Goal: Information Seeking & Learning: Understand process/instructions

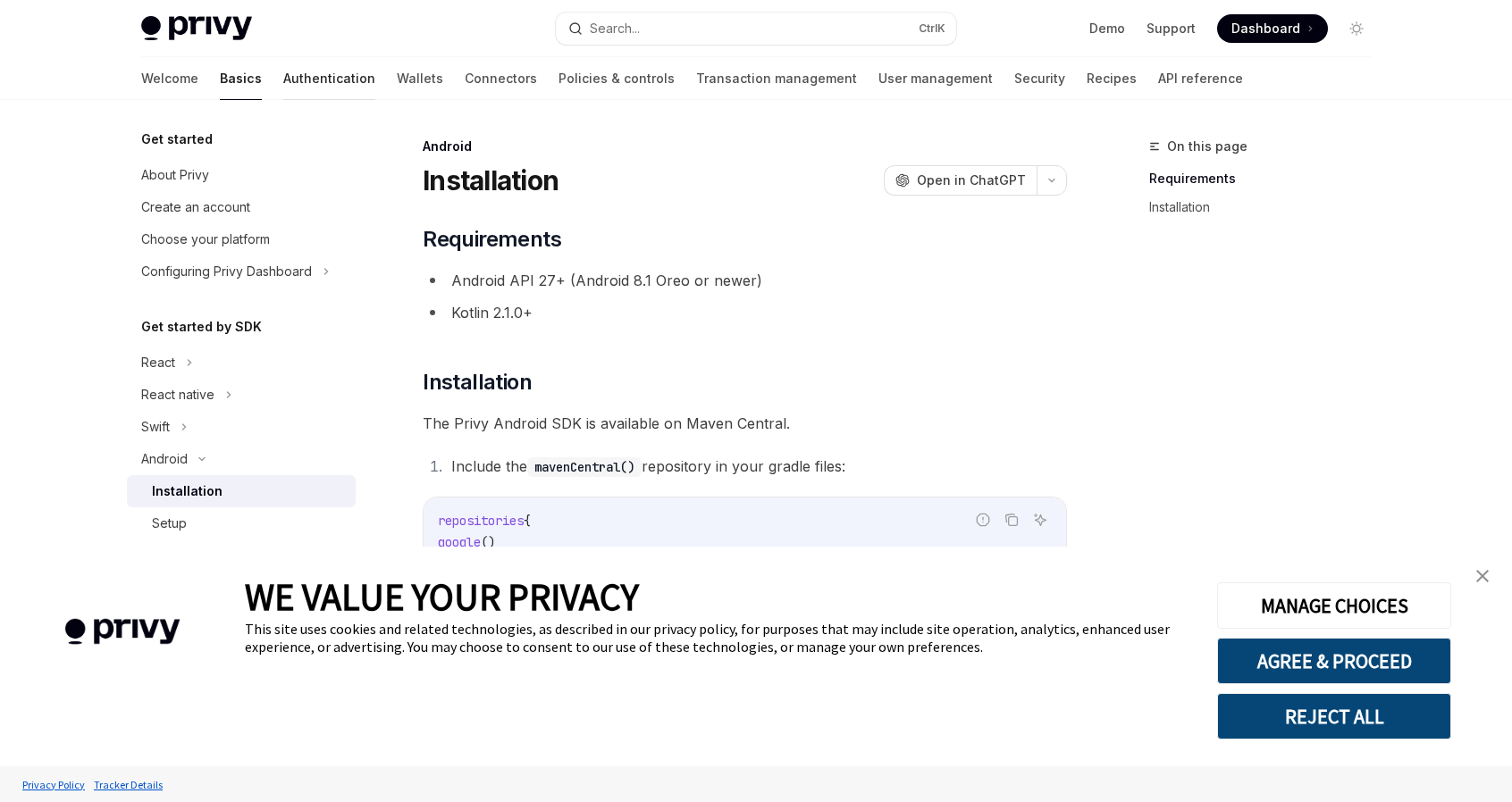
click at [283, 81] on link "Authentication" at bounding box center [328, 78] width 92 height 43
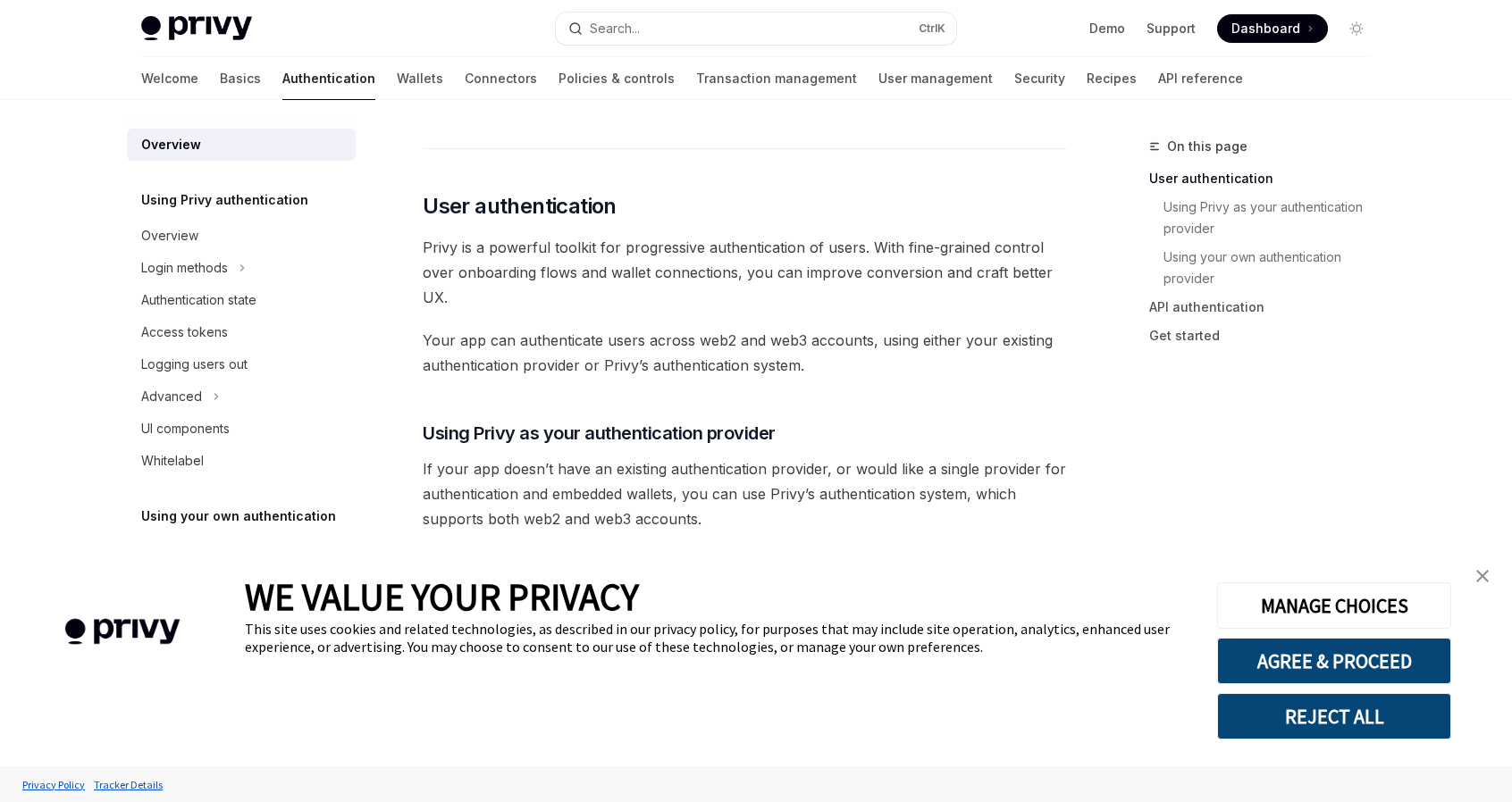
scroll to position [446, 0]
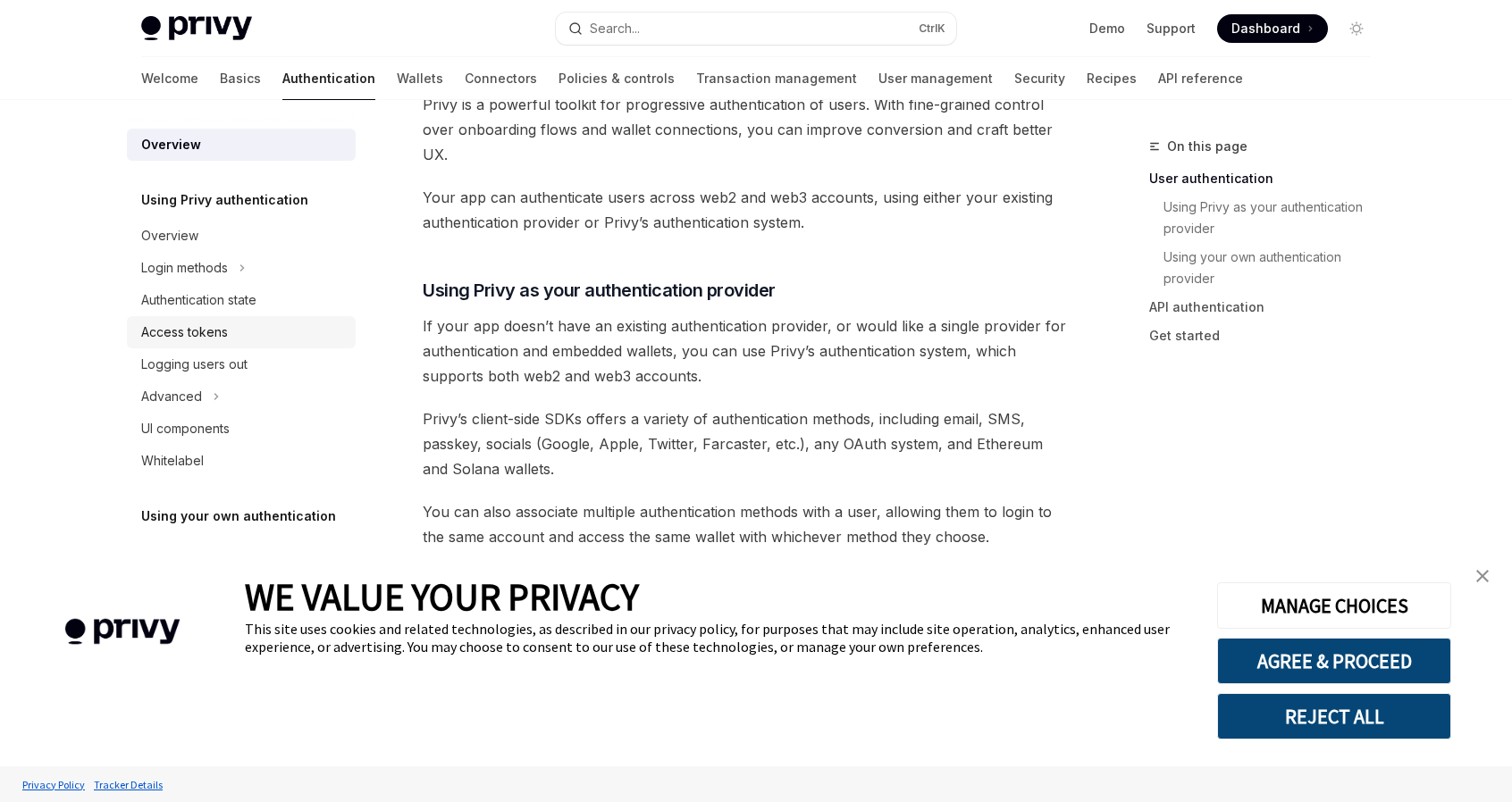
click at [182, 337] on div "Access tokens" at bounding box center [185, 332] width 87 height 22
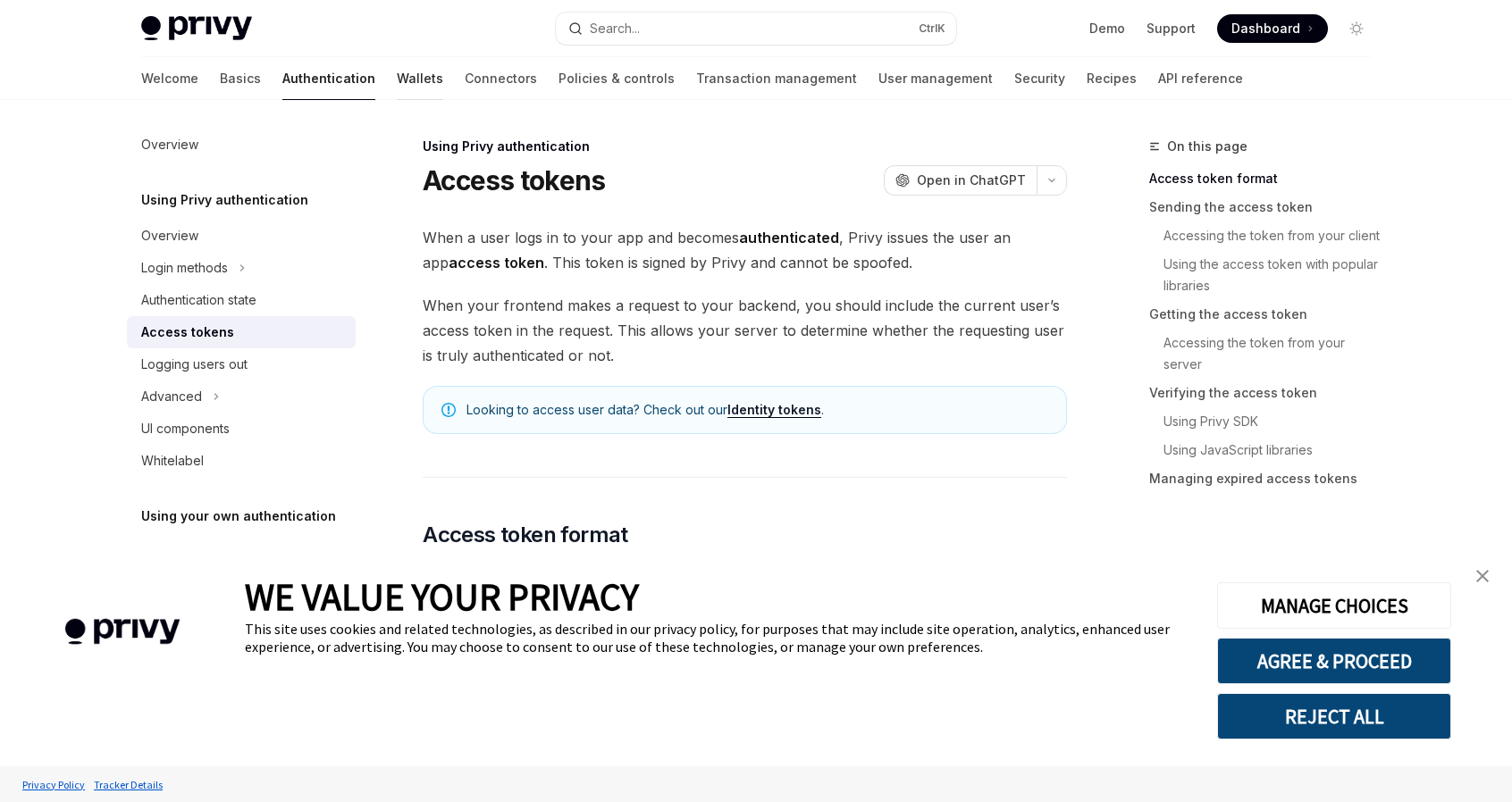
click at [396, 75] on link "Wallets" at bounding box center [419, 78] width 46 height 43
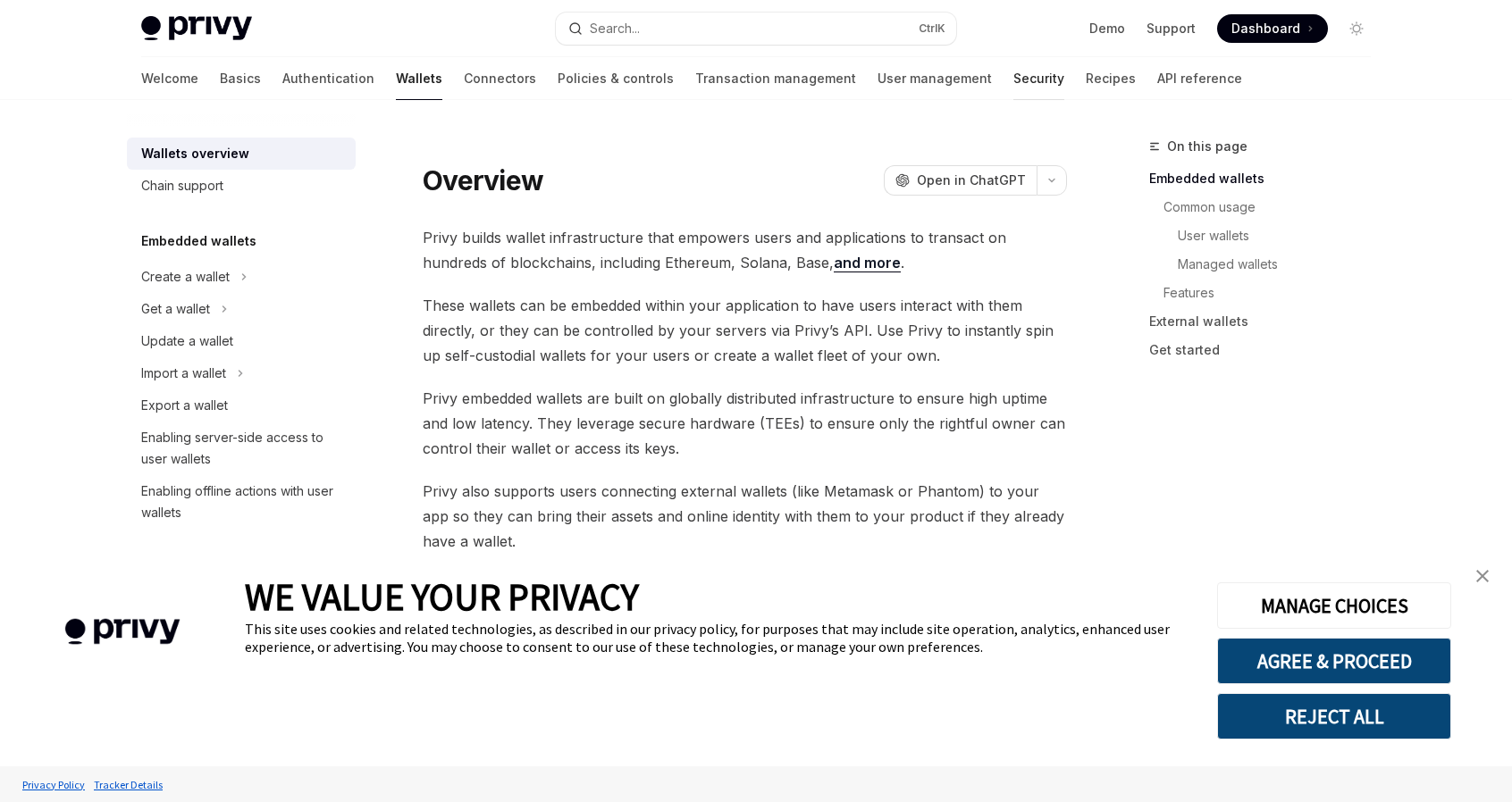
click at [1013, 79] on link "Security" at bounding box center [1039, 78] width 51 height 43
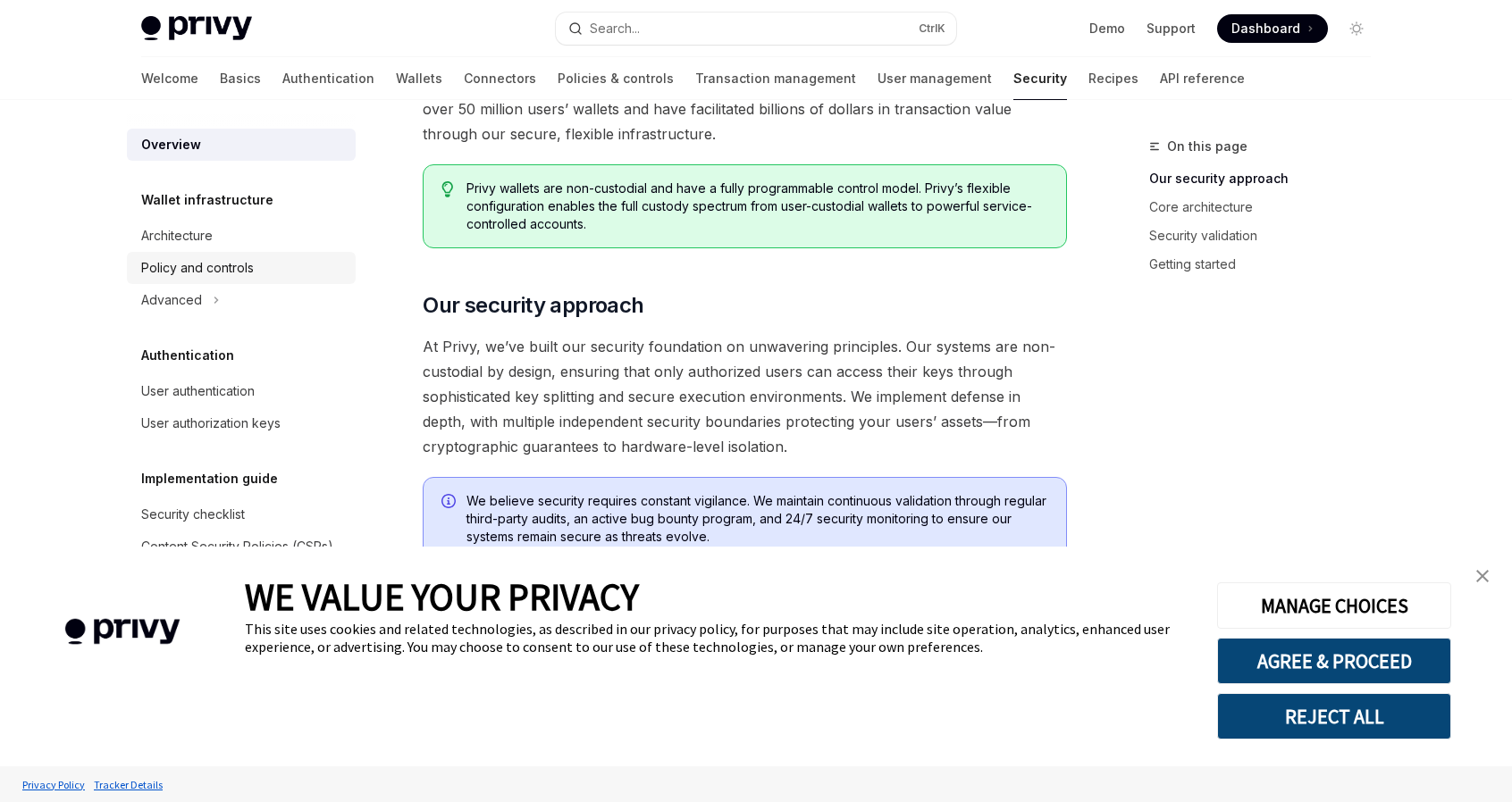
scroll to position [89, 0]
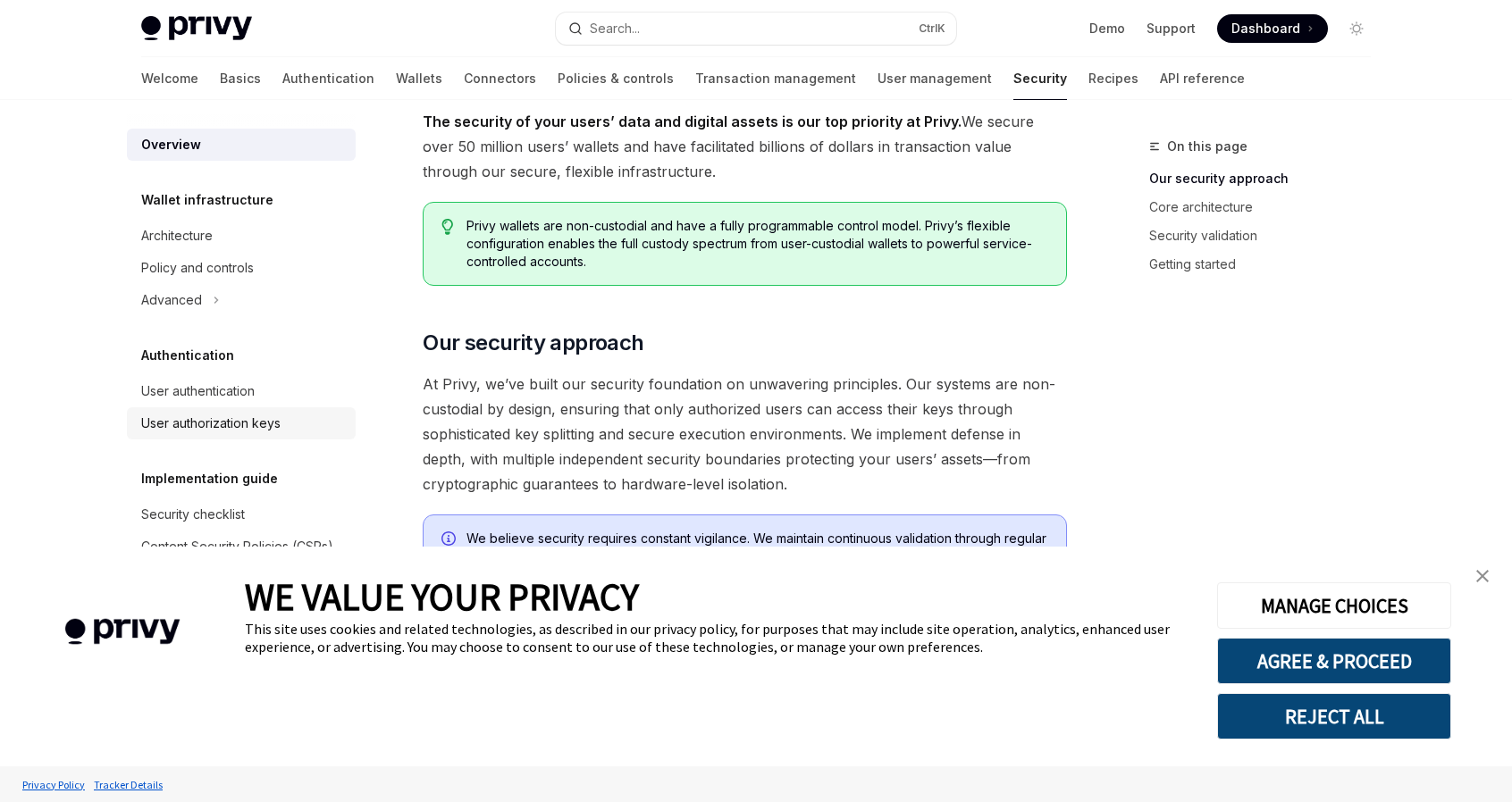
click at [235, 424] on div "User authorization keys" at bounding box center [210, 423] width 139 height 22
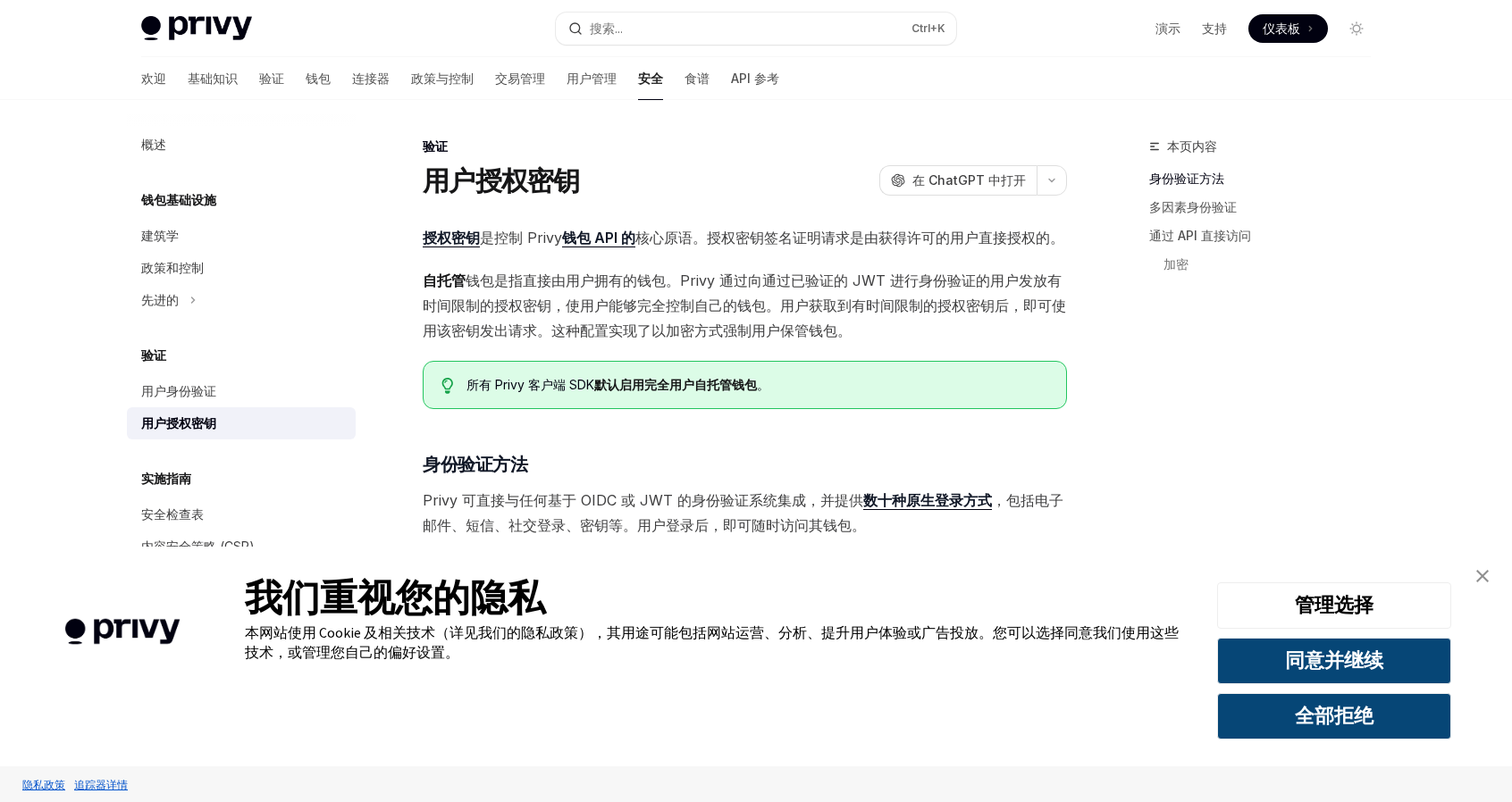
click at [1489, 577] on link "关闭横幅" at bounding box center [1483, 576] width 36 height 36
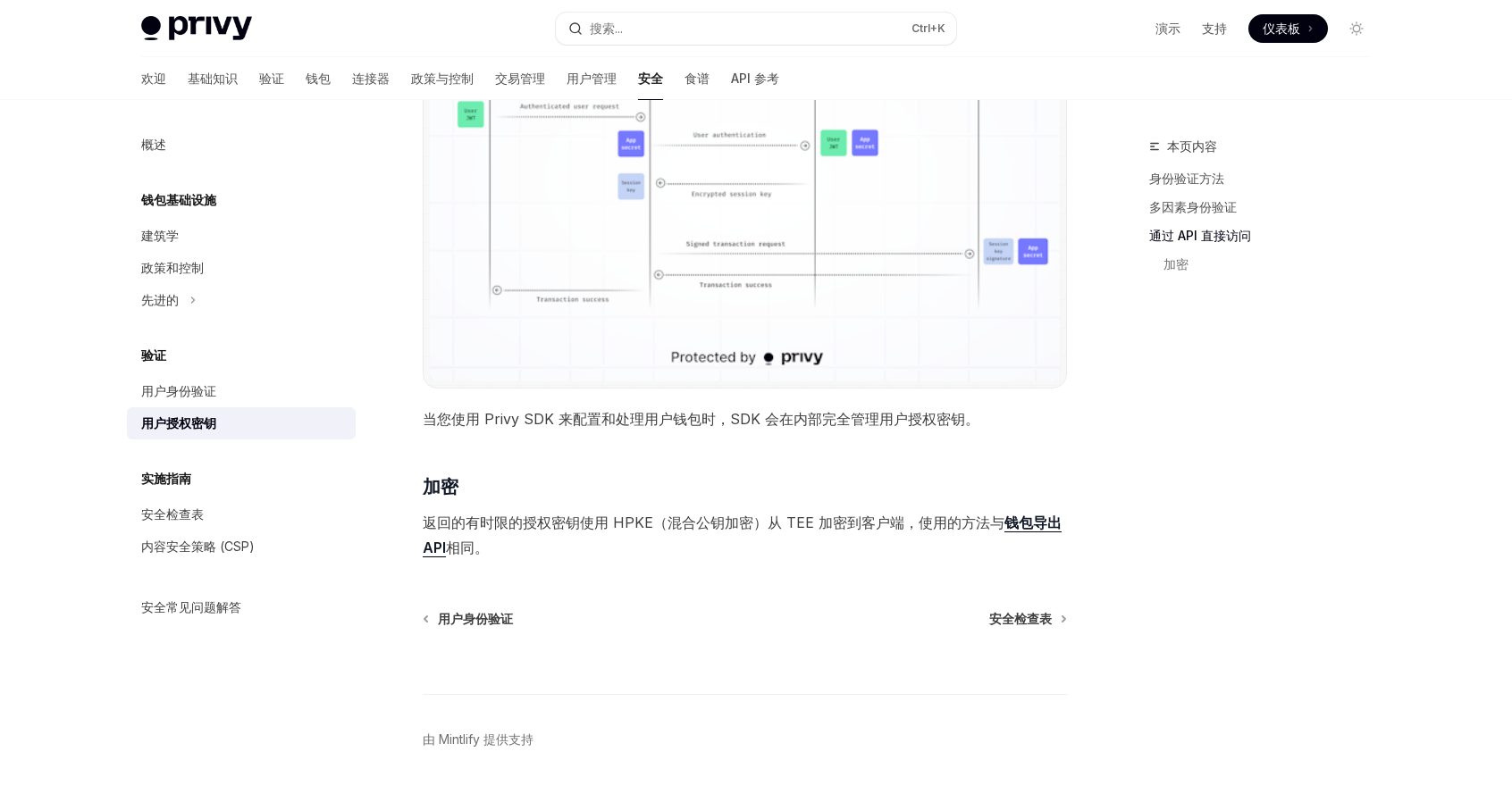
scroll to position [1340, 0]
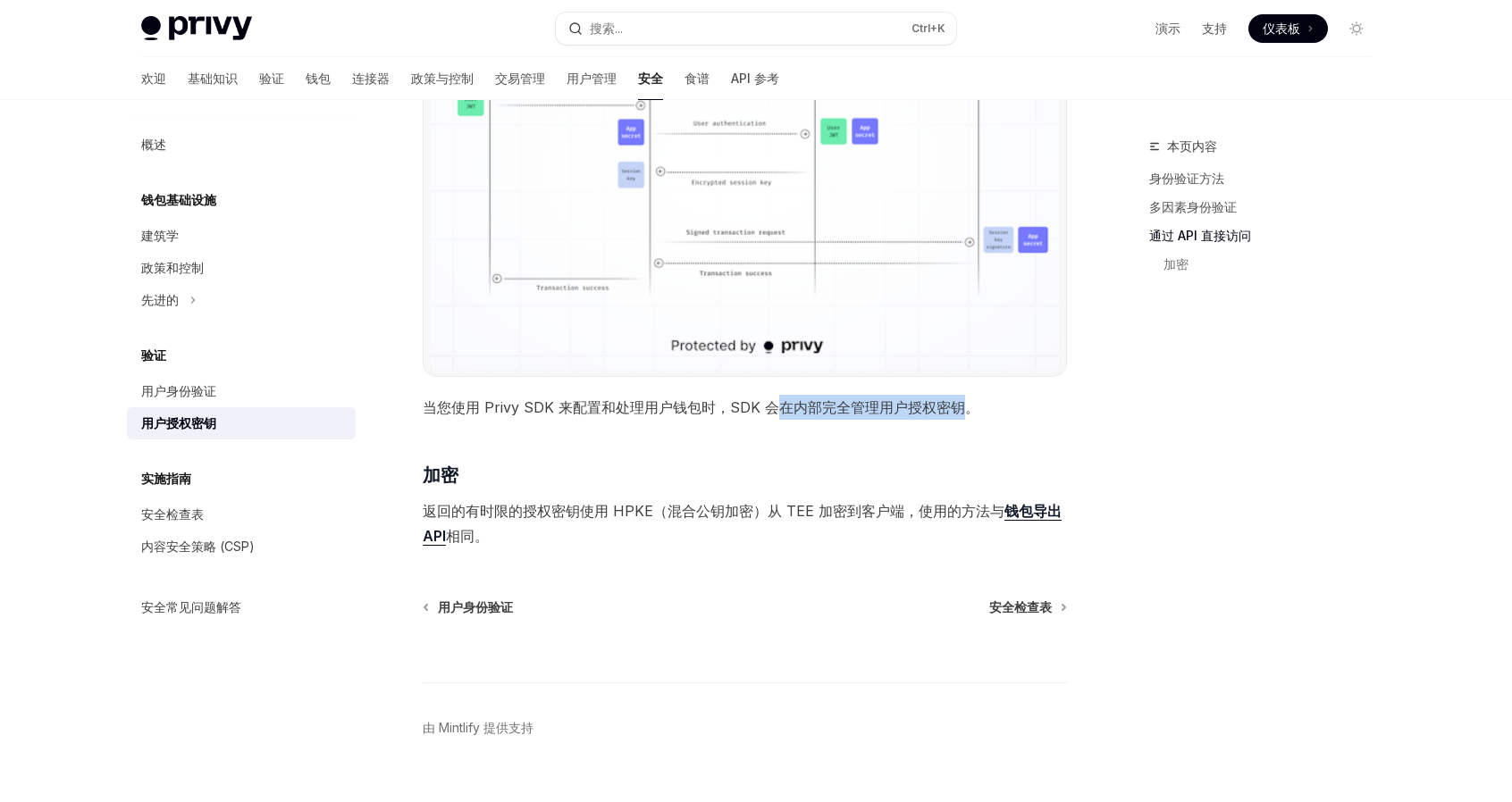
drag, startPoint x: 776, startPoint y: 412, endPoint x: 965, endPoint y: 412, distance: 189.0
click at [965, 412] on font "当您使用 Privy SDK 来配置和处理用户钱包时，SDK 会在内部完全管理用户授权密钥。" at bounding box center [701, 407] width 557 height 18
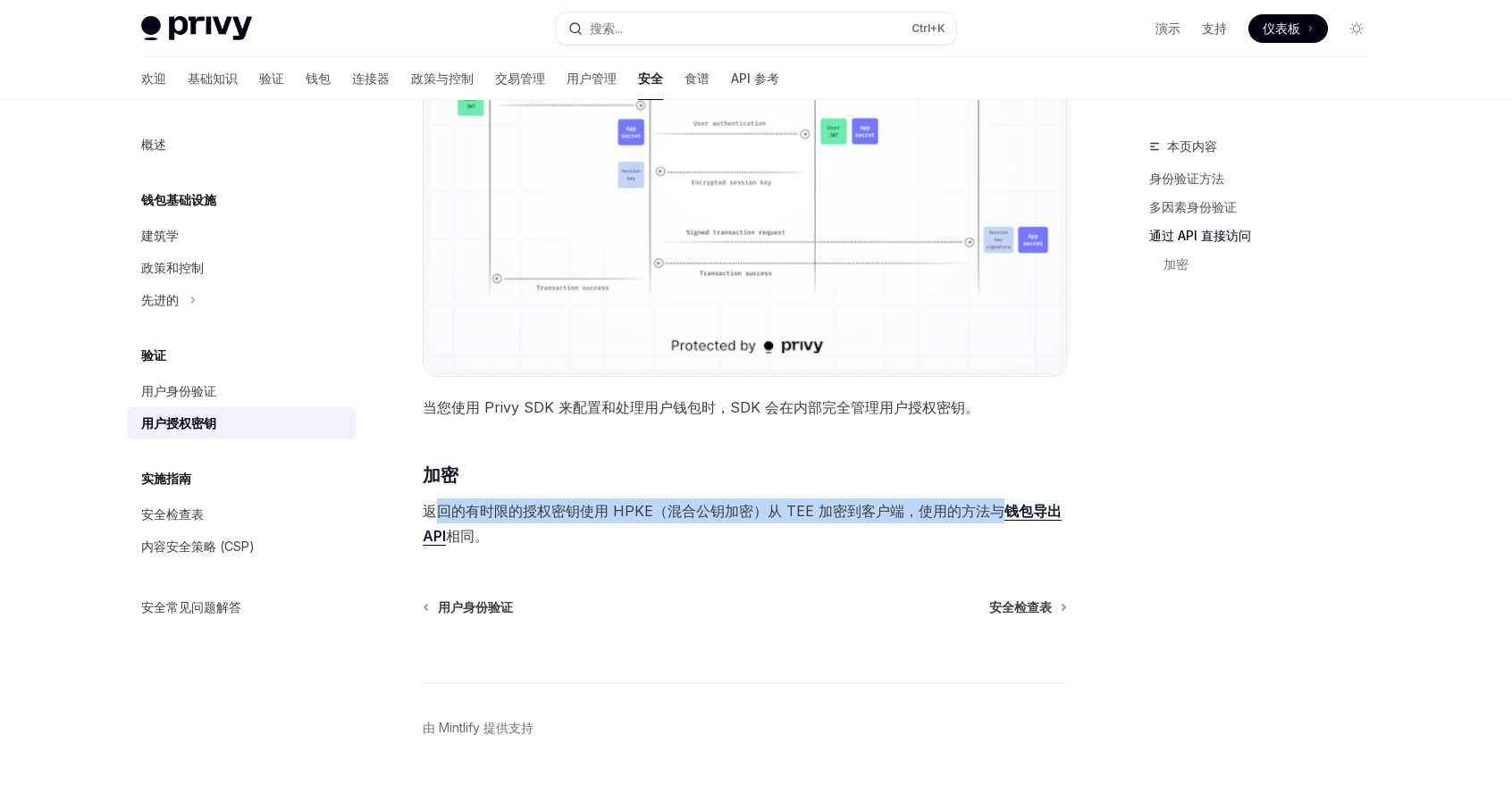
drag, startPoint x: 434, startPoint y: 509, endPoint x: 998, endPoint y: 505, distance: 564.0
click at [998, 505] on font "返回的有时限的授权密钥使用 HPKE（混合公钥加密）从 TEE 加密到客户端，使用的方法与" at bounding box center [713, 511] width 582 height 18
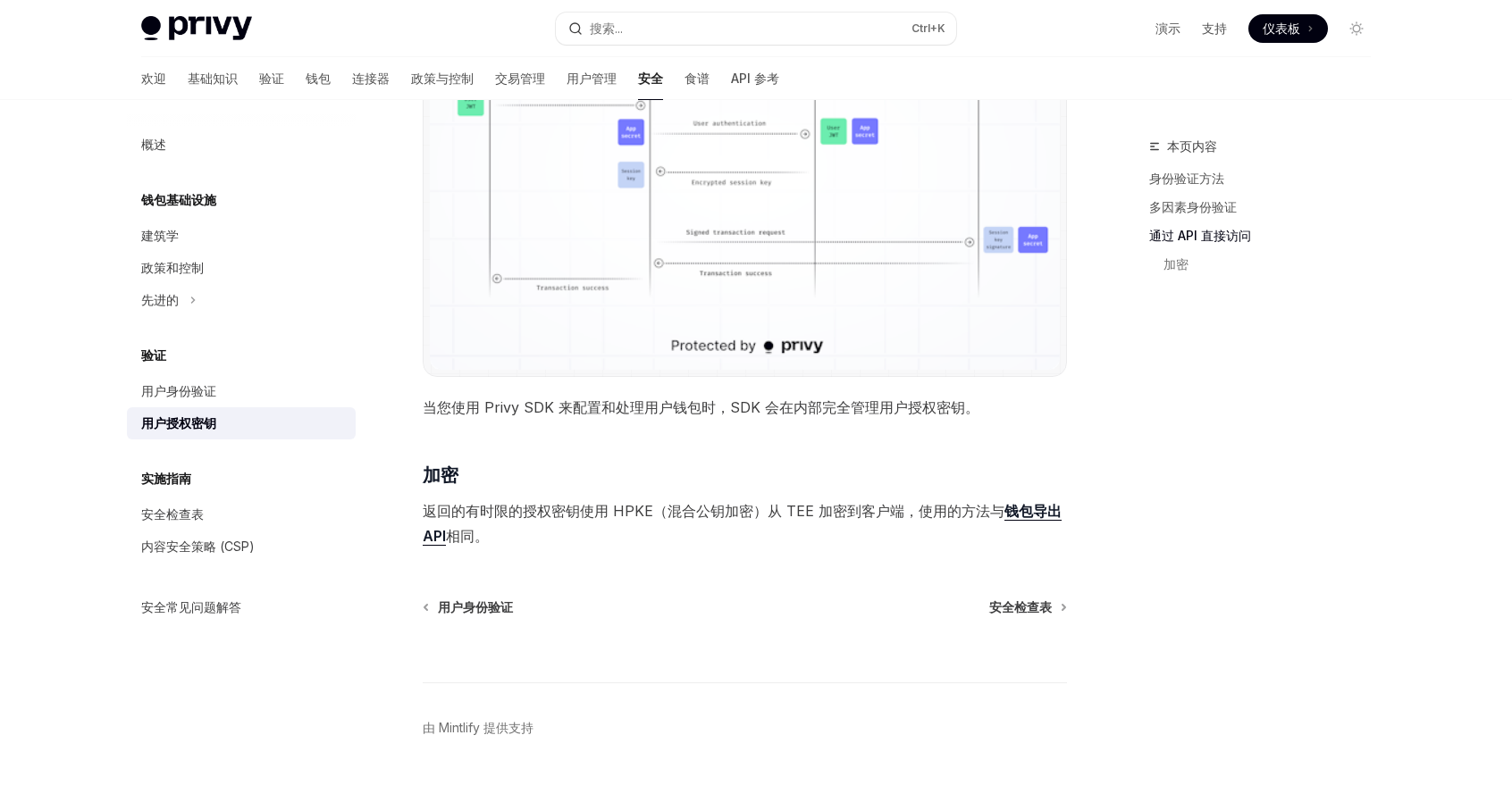
click at [1022, 511] on font "钱包导出 API" at bounding box center [742, 523] width 639 height 43
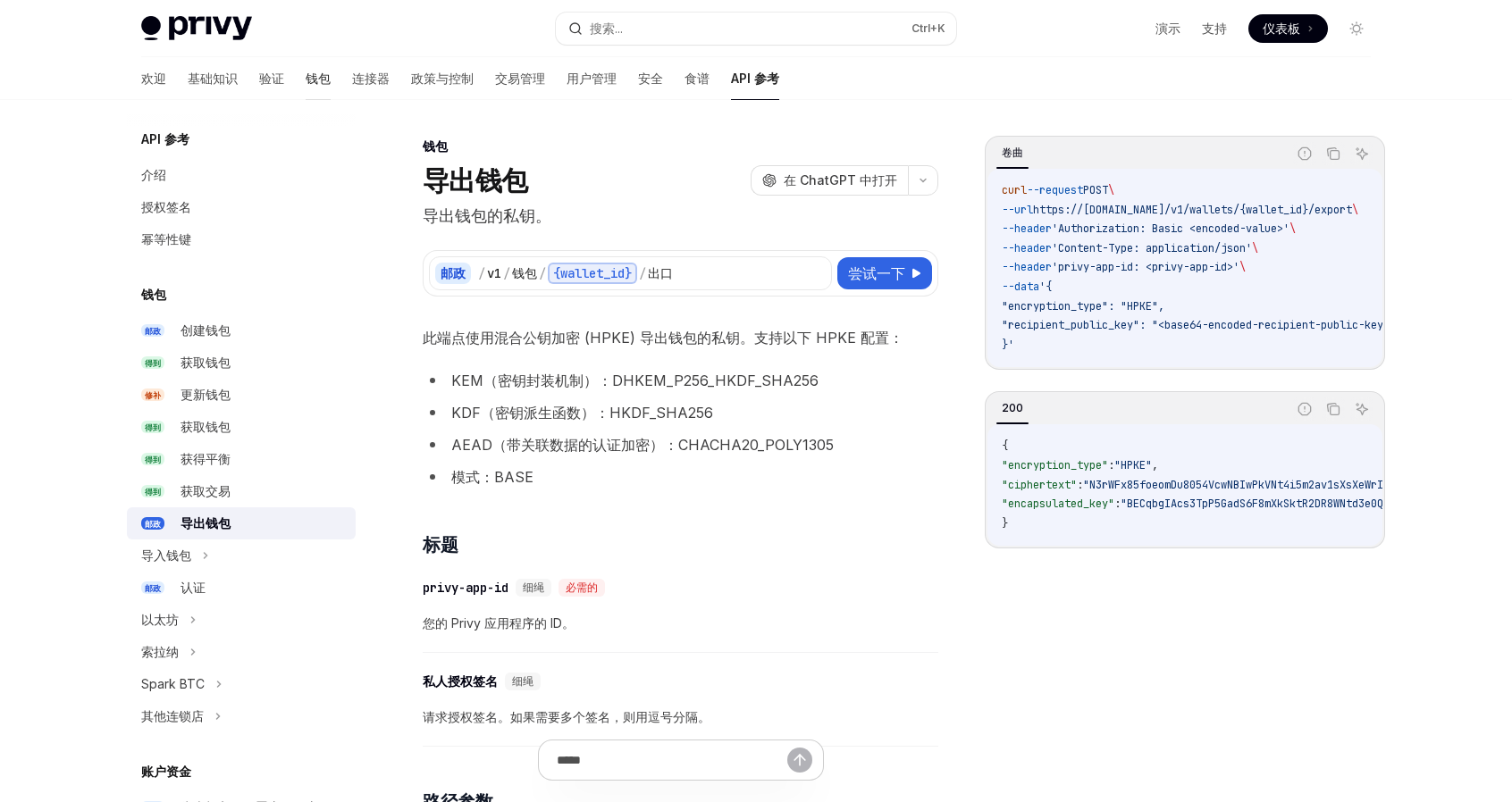
click at [306, 77] on font "钱包" at bounding box center [318, 78] width 25 height 15
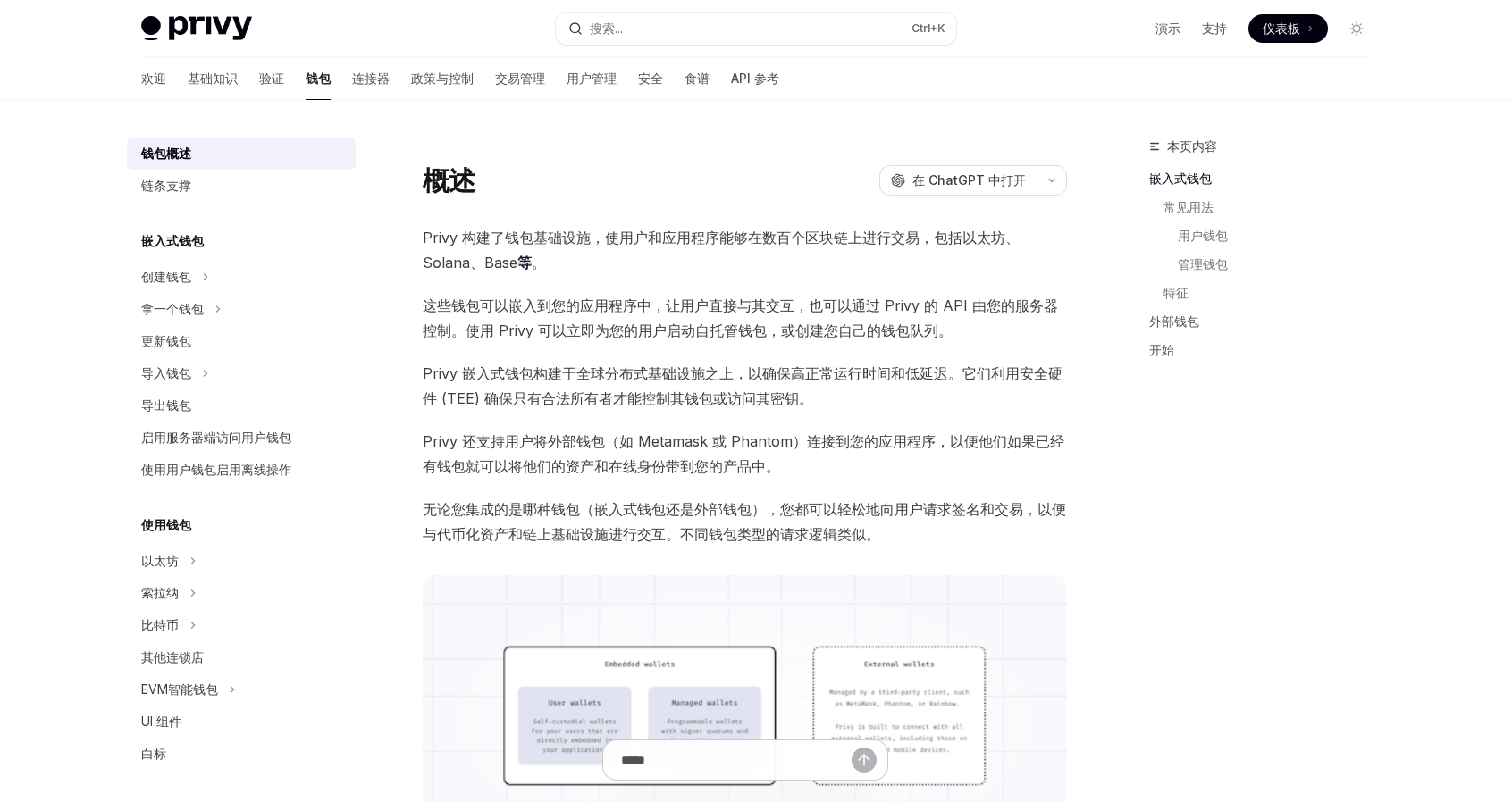
click at [211, 81] on div "欢迎 基础知识 验证 钱包 连接器 政策与控制 交易管理 用户管理 安全 食谱 API 参考" at bounding box center [460, 78] width 639 height 43
click at [259, 79] on font "验证" at bounding box center [272, 78] width 25 height 15
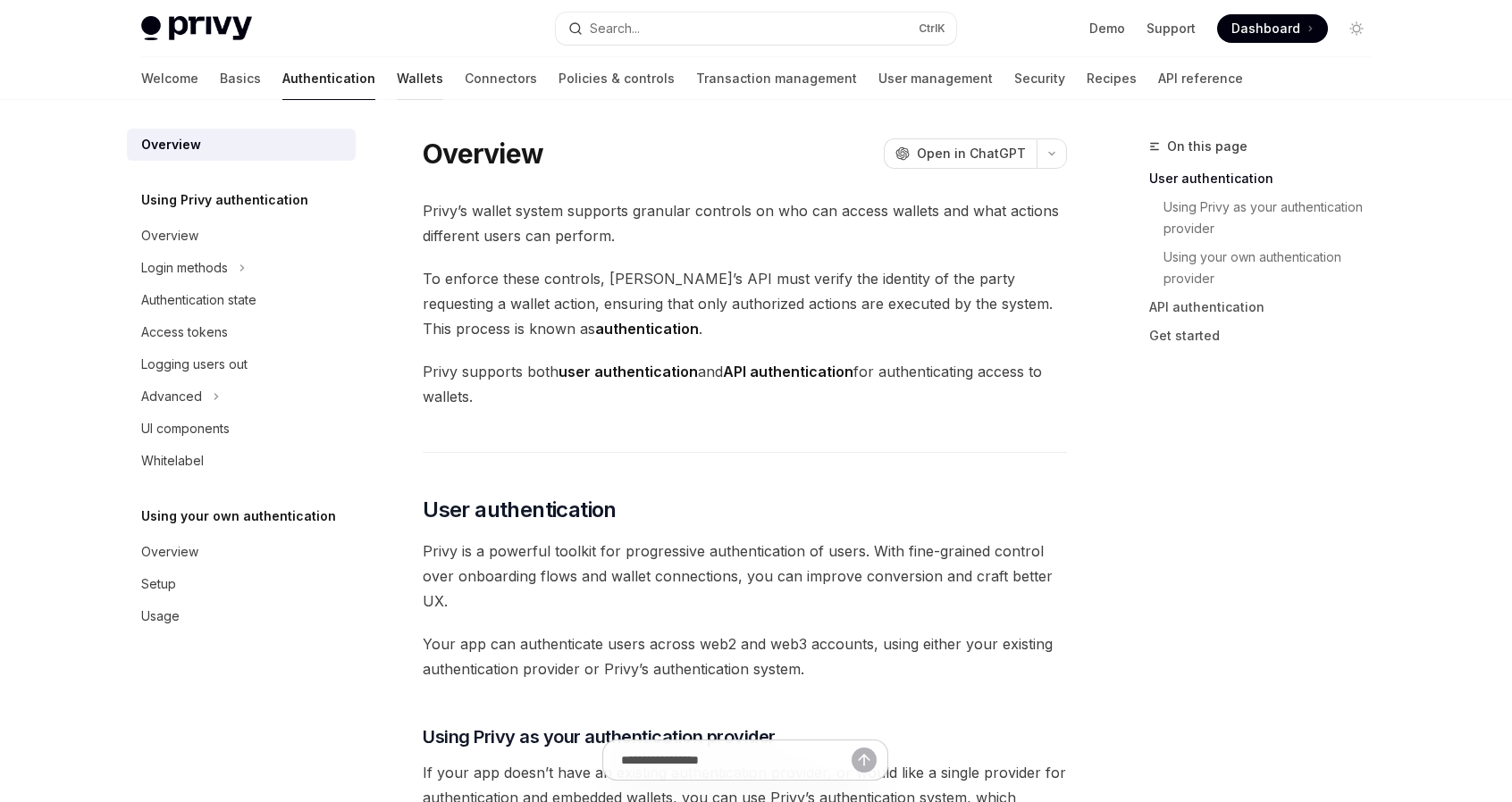
click at [396, 78] on link "Wallets" at bounding box center [419, 78] width 46 height 43
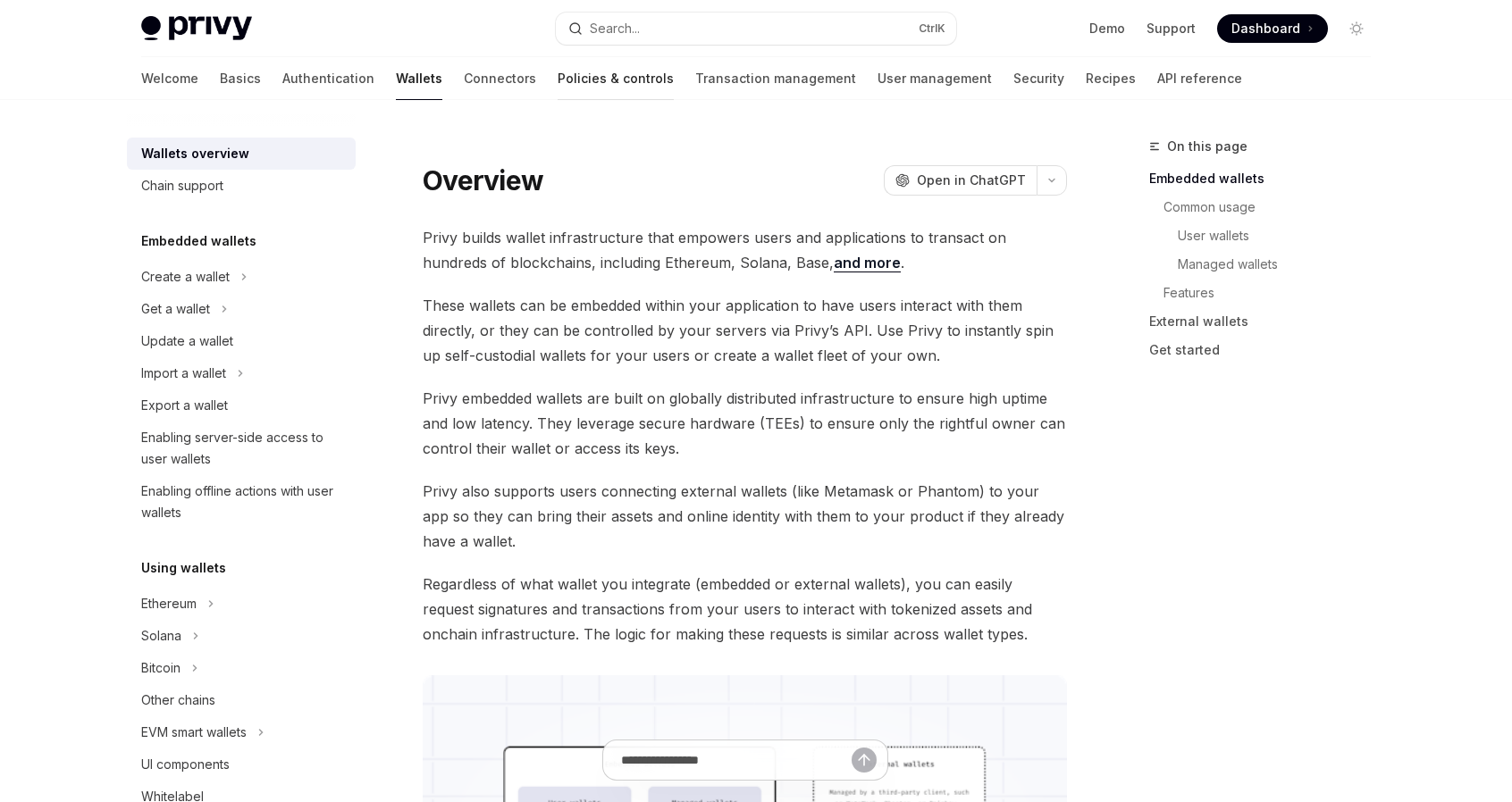
click at [558, 75] on link "Policies & controls" at bounding box center [616, 78] width 116 height 43
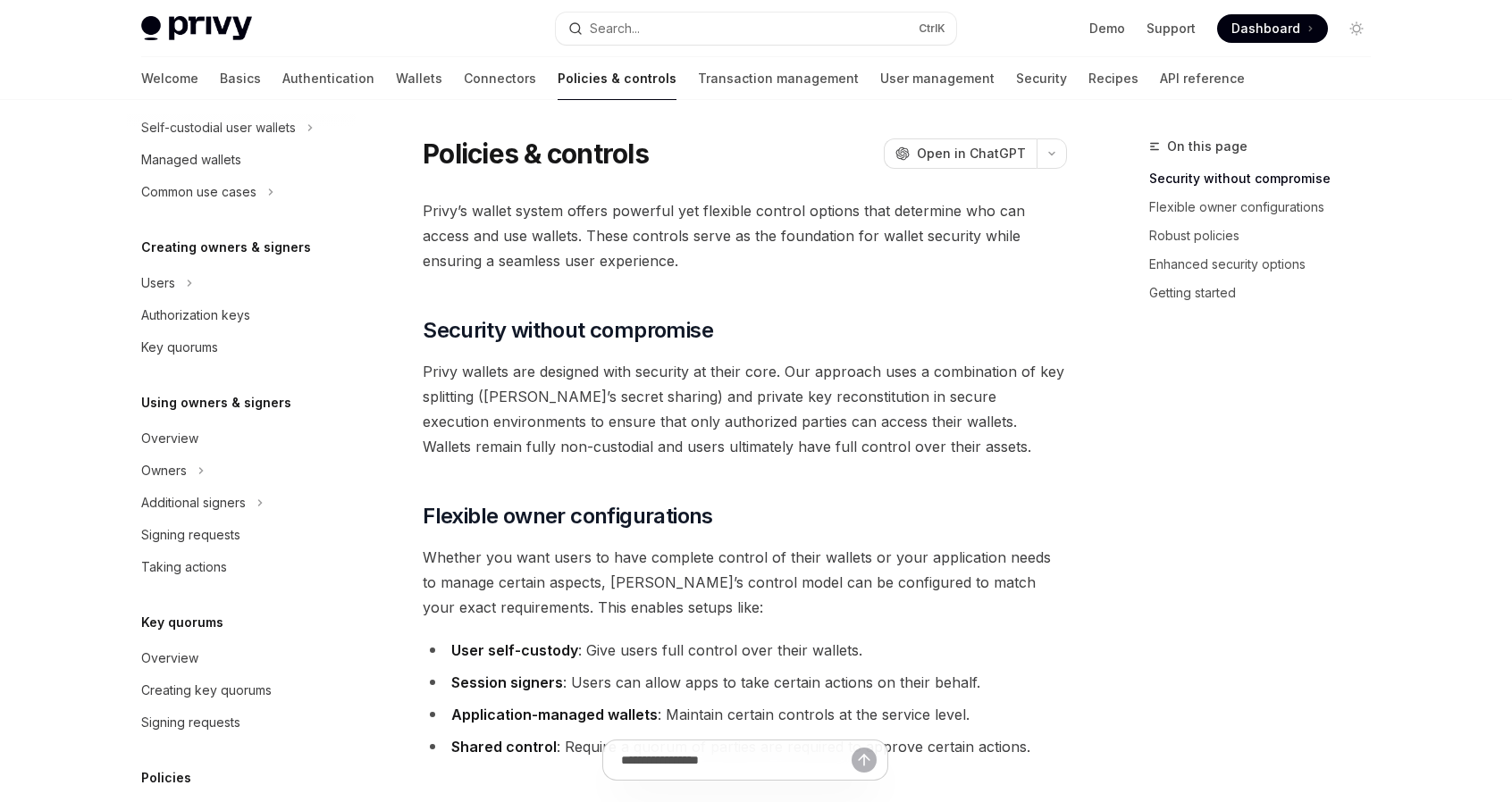
scroll to position [268, 0]
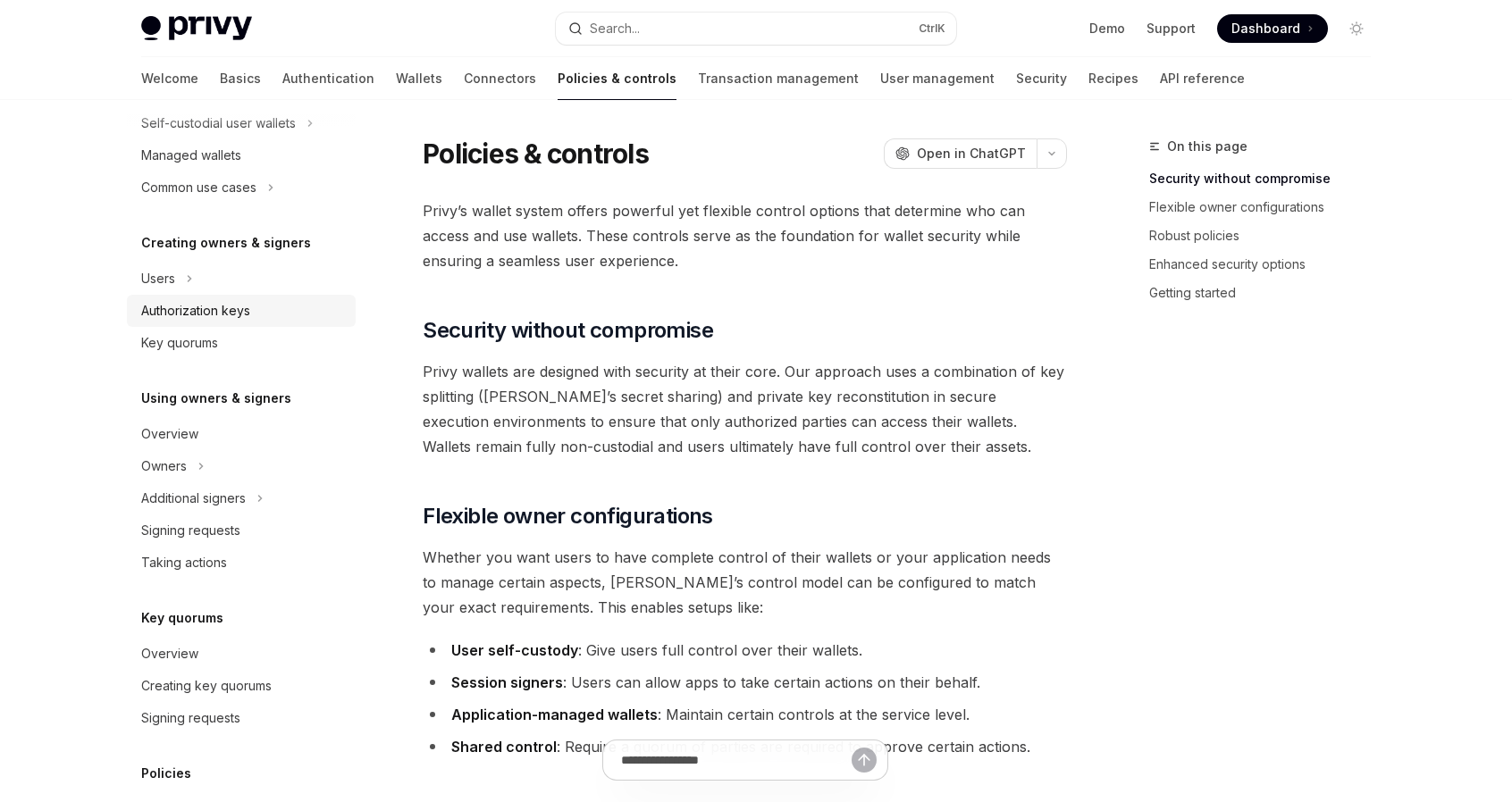
click at [281, 321] on div "Authorization keys" at bounding box center [242, 310] width 203 height 22
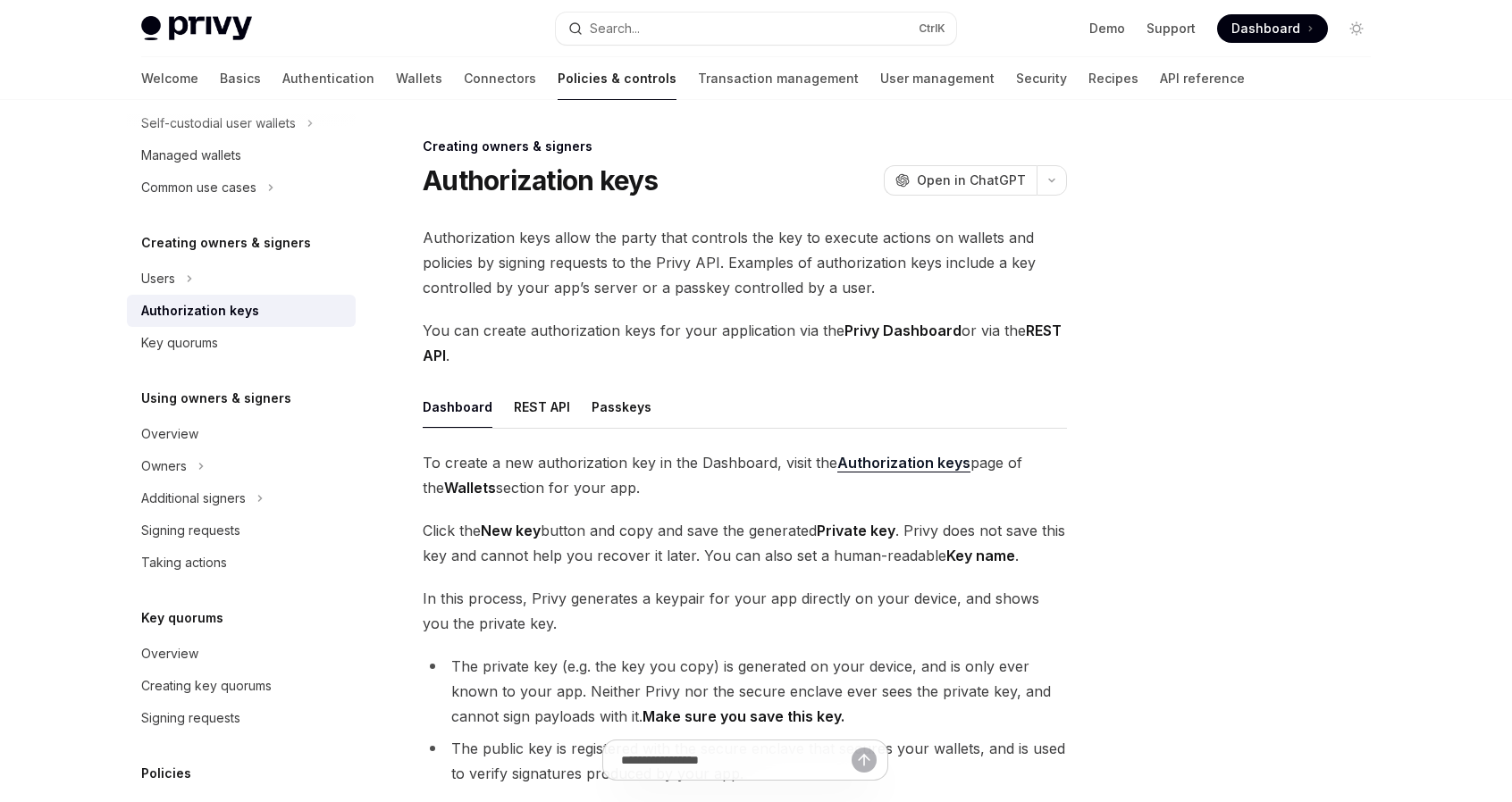
click at [853, 470] on strong "Authorization keys" at bounding box center [904, 462] width 133 height 18
click at [263, 520] on div "Signing requests" at bounding box center [242, 531] width 203 height 22
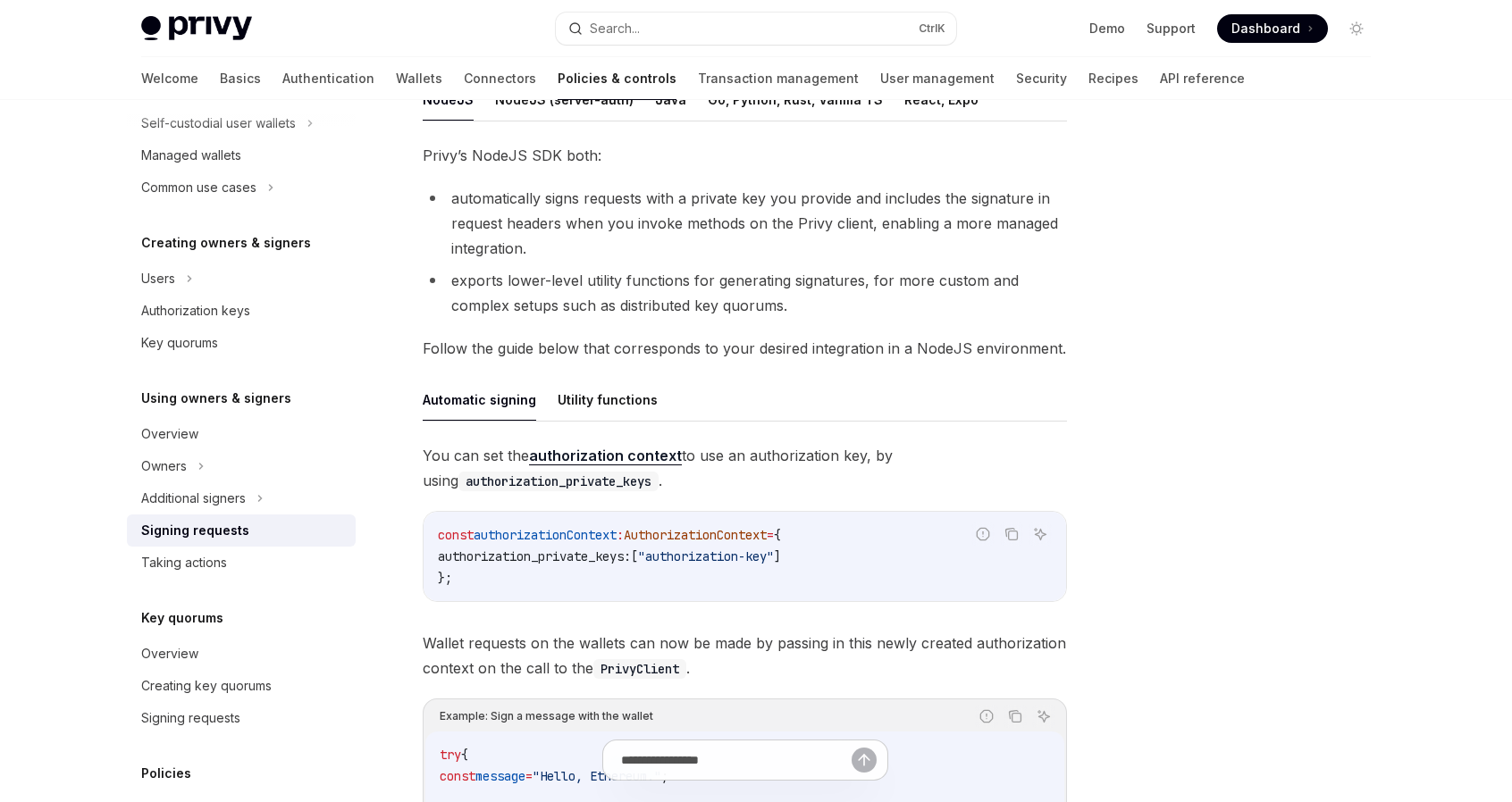
scroll to position [283, 0]
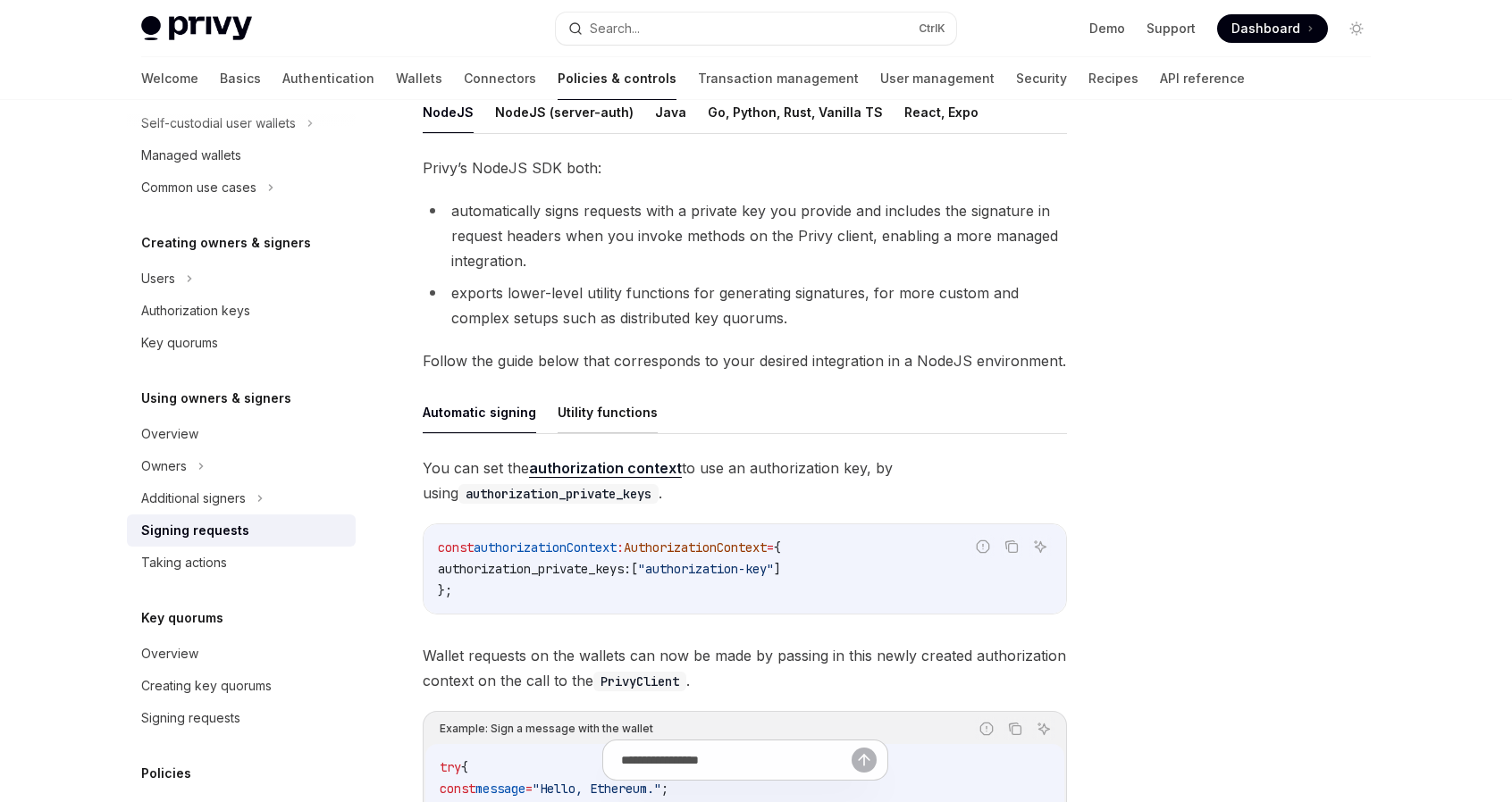
click at [575, 412] on button "Utility functions" at bounding box center [608, 412] width 100 height 42
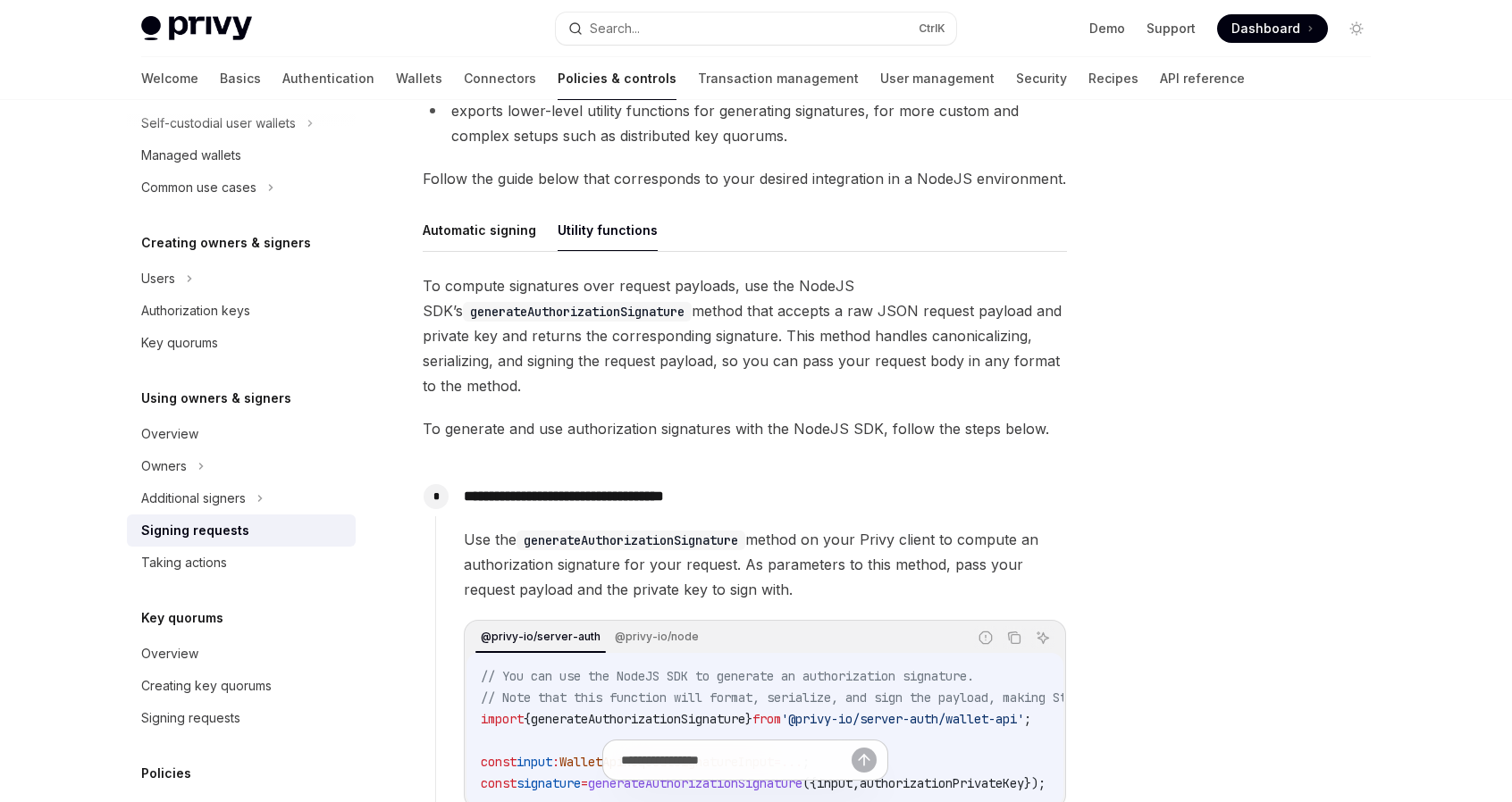
scroll to position [461, 0]
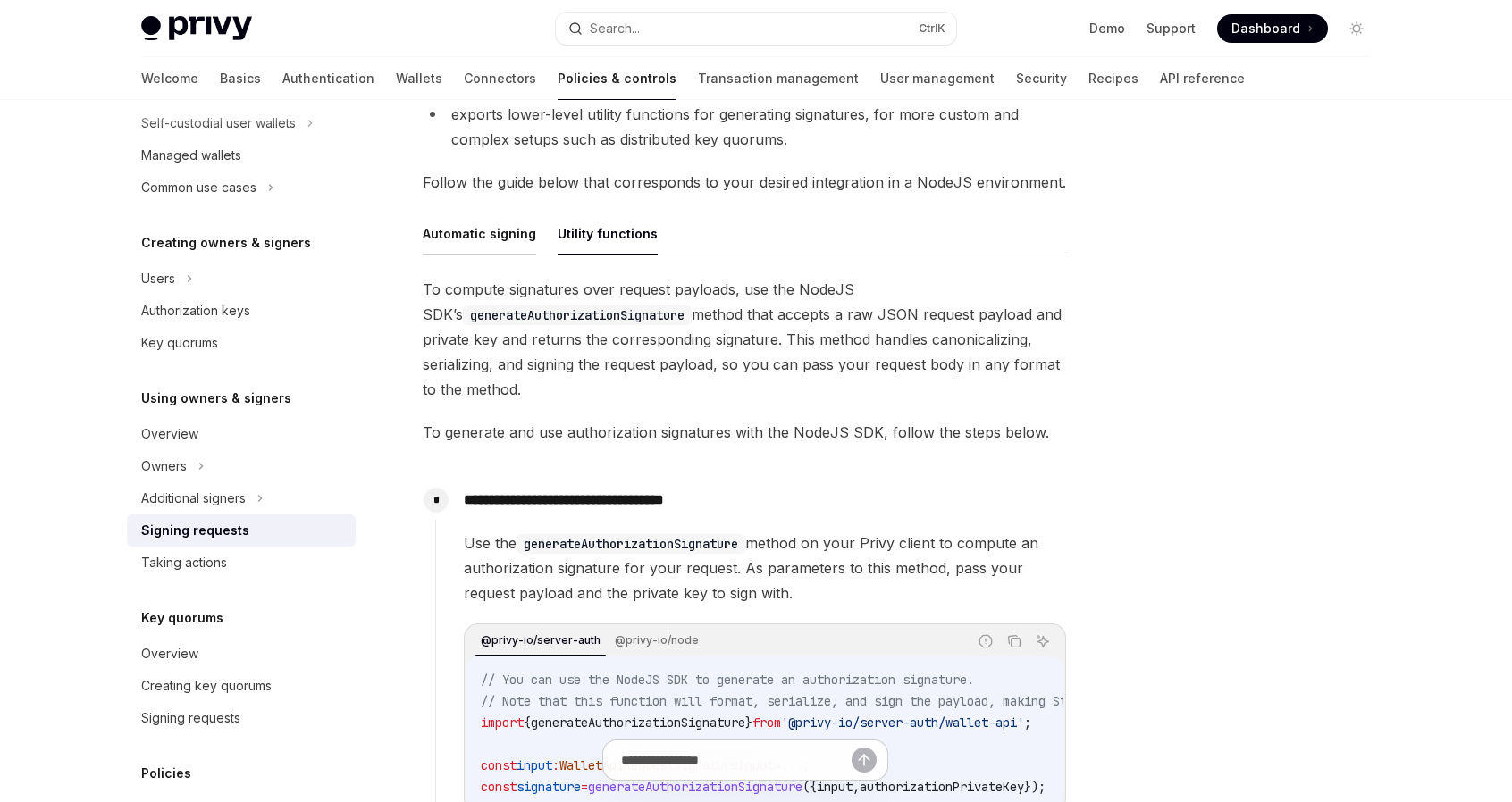
click at [487, 238] on button "Automatic signing" at bounding box center [480, 234] width 114 height 42
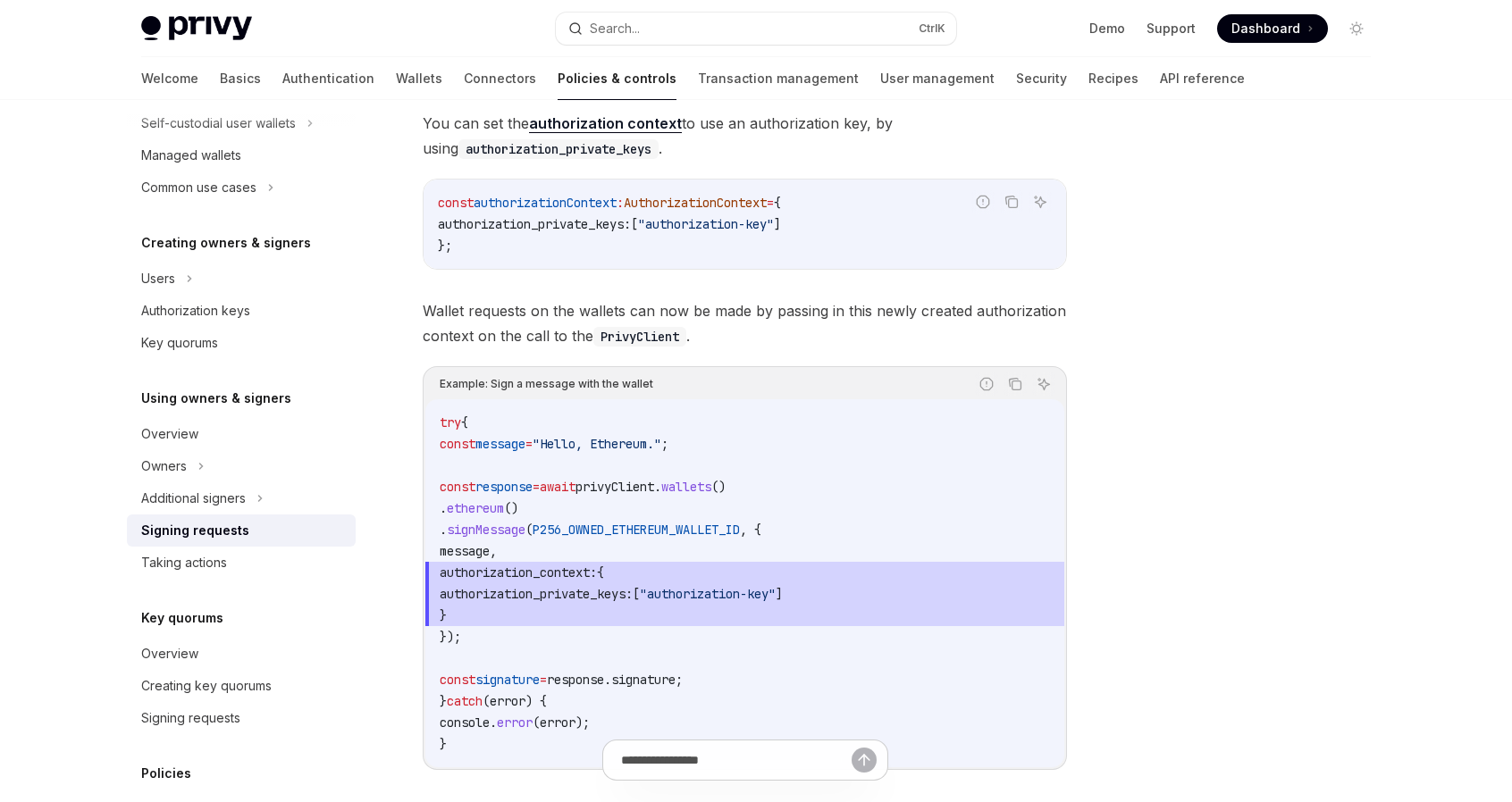
scroll to position [639, 0]
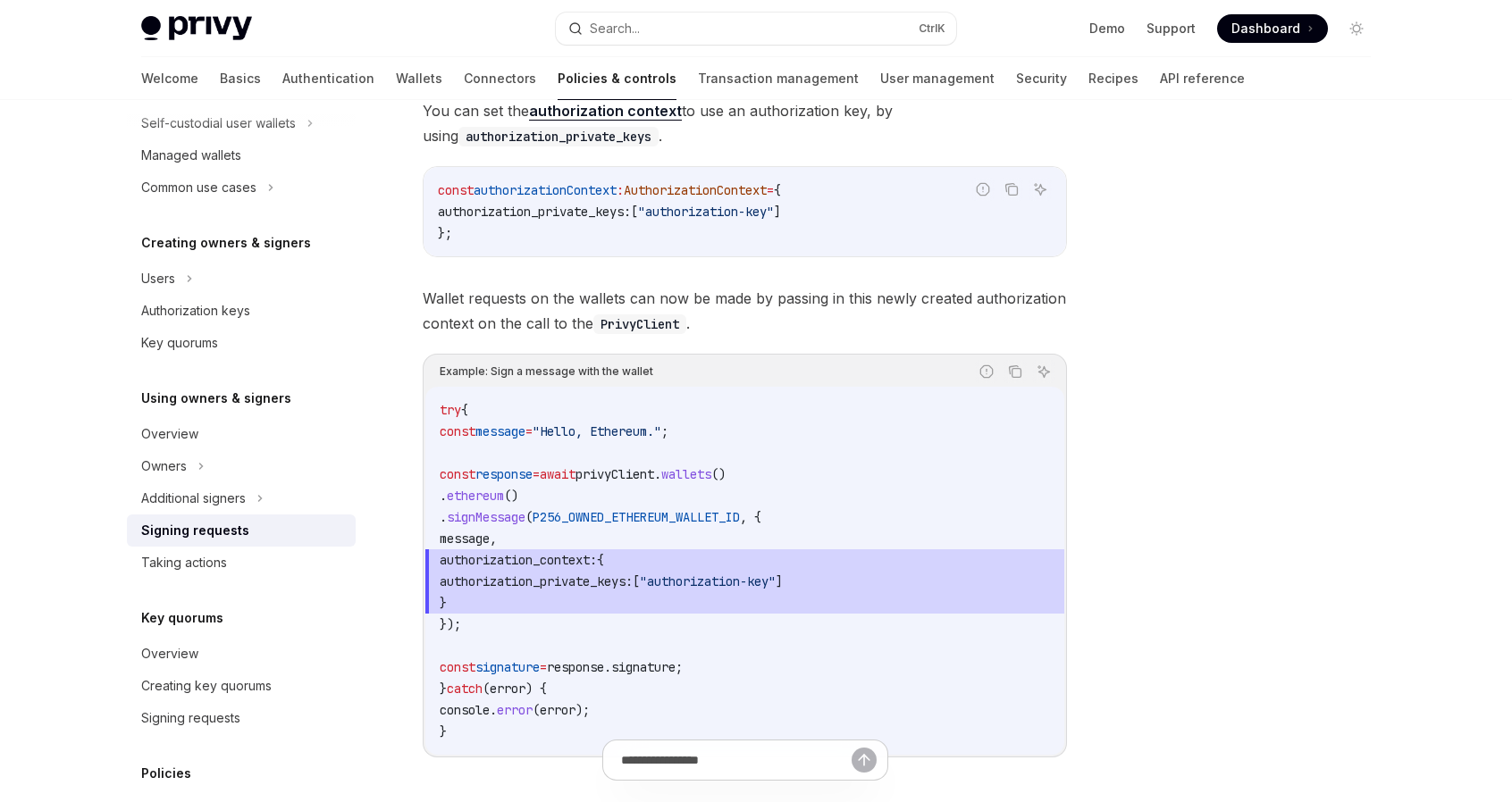
click at [669, 190] on span "AuthorizationContext" at bounding box center [694, 190] width 143 height 16
copy span "AuthorizationContext"
click at [1160, 83] on link "API reference" at bounding box center [1203, 78] width 85 height 43
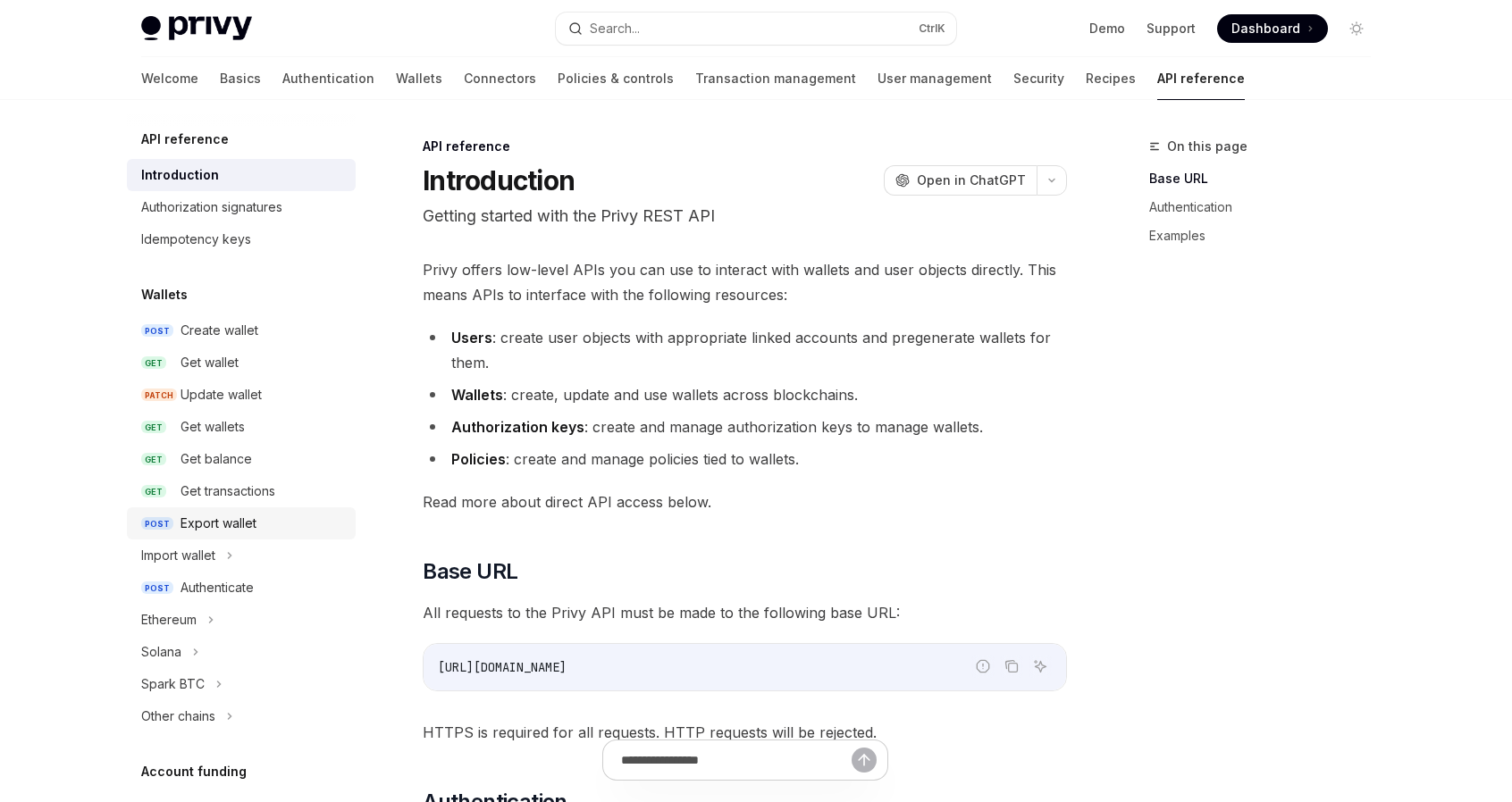
click at [251, 518] on div "Export wallet" at bounding box center [219, 523] width 76 height 22
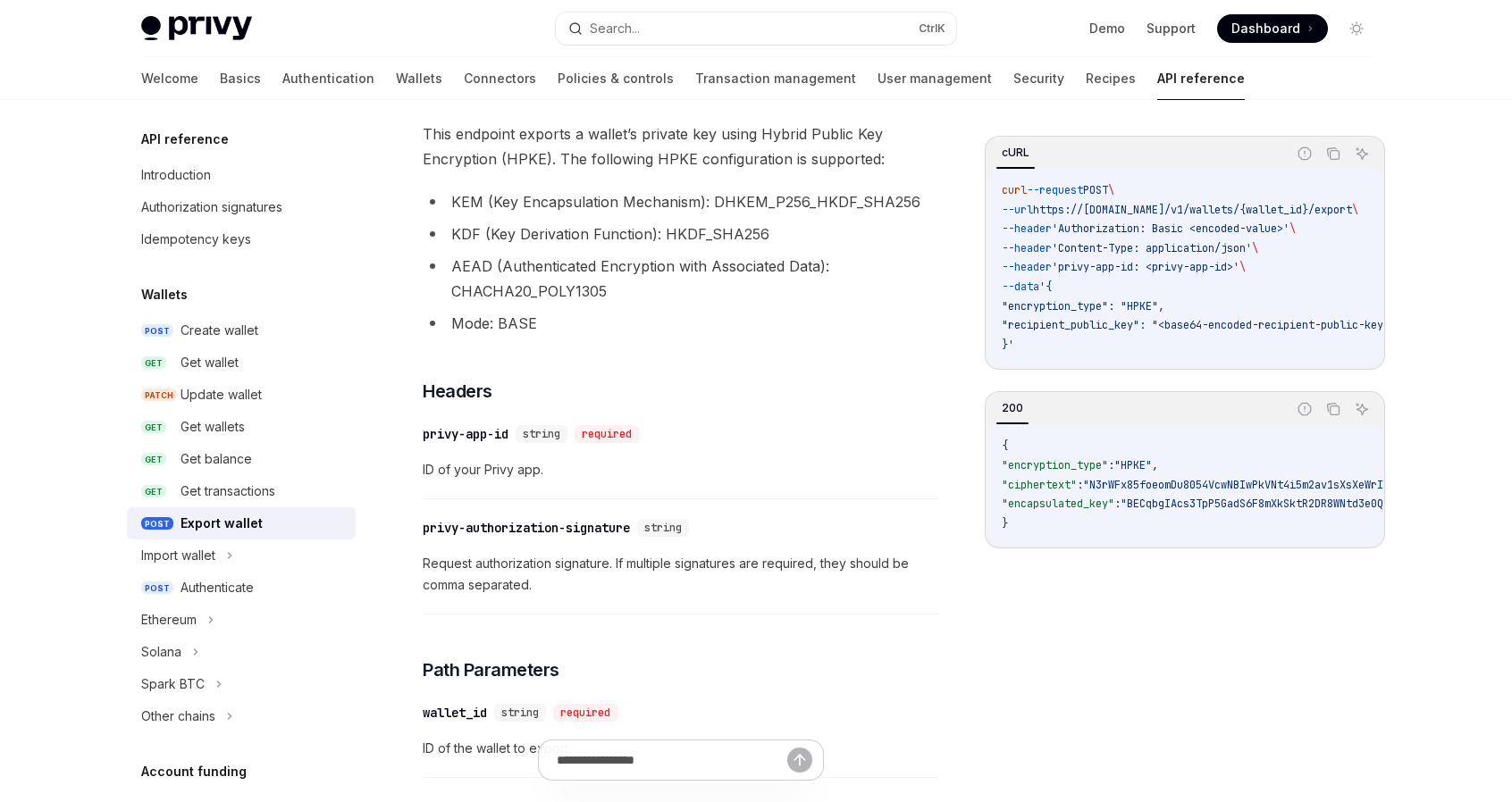
scroll to position [26, 0]
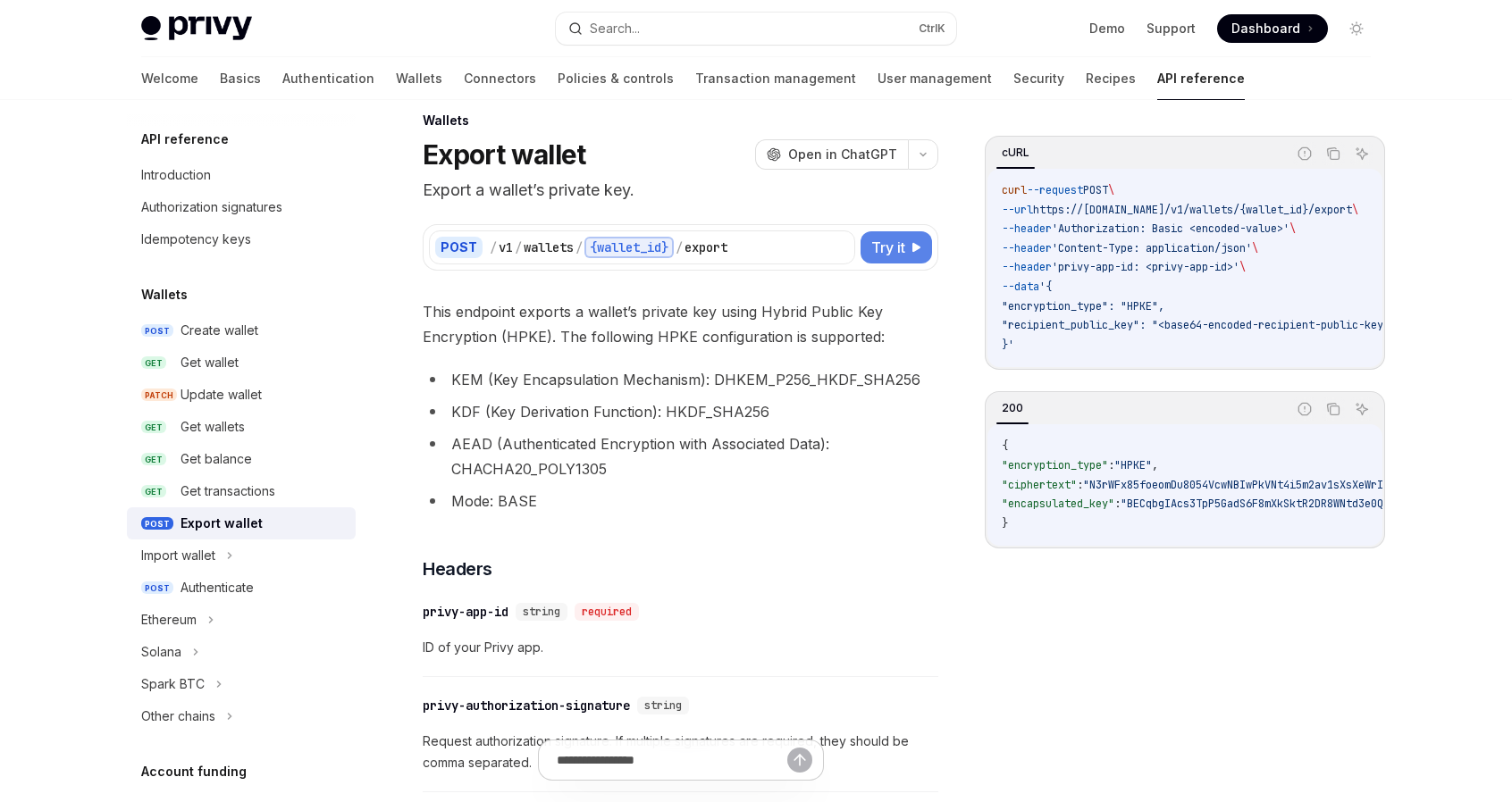
click at [882, 245] on span "Try it" at bounding box center [888, 247] width 34 height 22
type textarea "*"
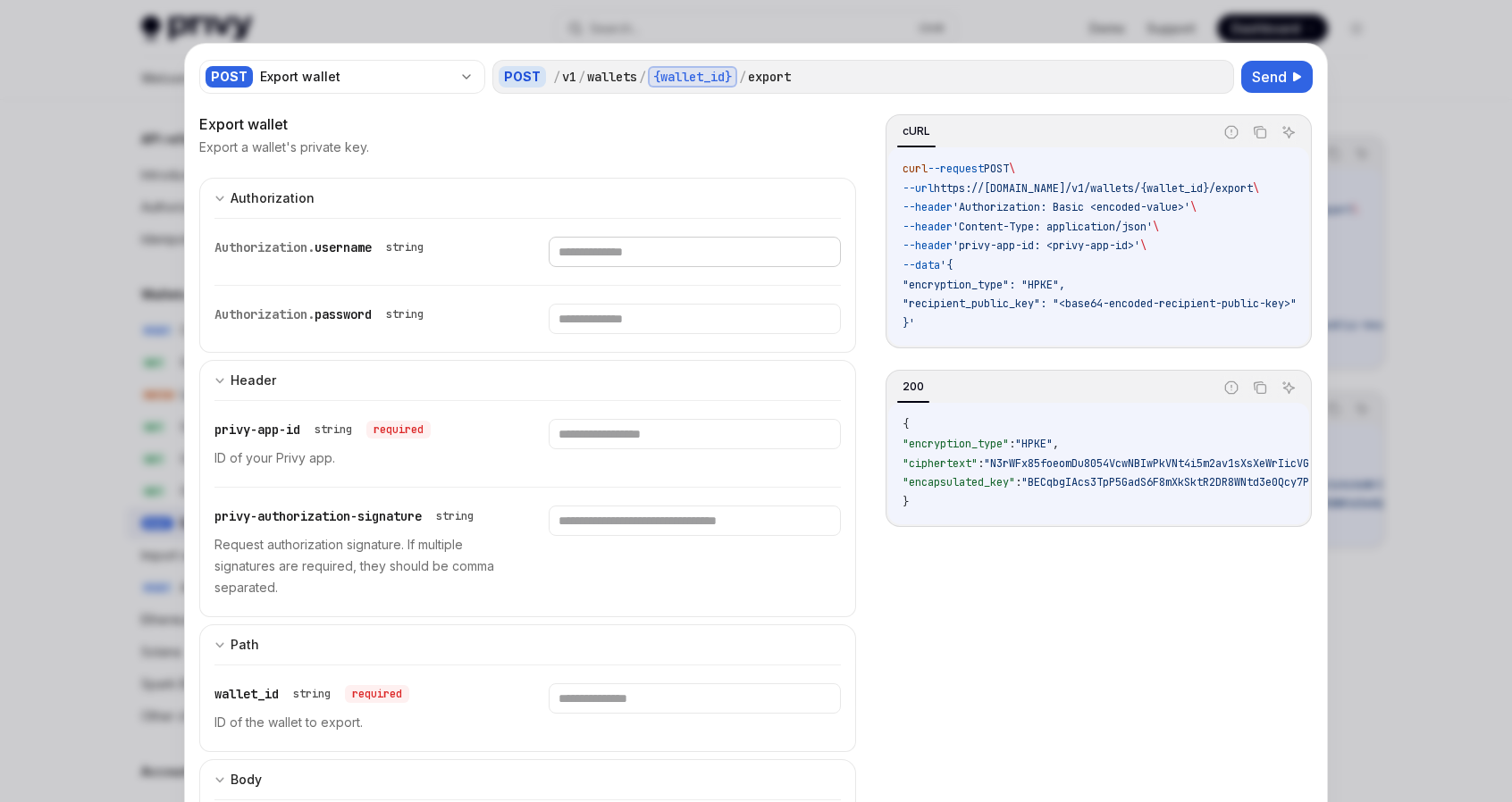
click at [659, 255] on input "text" at bounding box center [694, 252] width 291 height 30
click at [800, 151] on div "Export a wallet's private key." at bounding box center [528, 147] width 657 height 18
click at [672, 251] on input "text" at bounding box center [694, 252] width 291 height 30
click at [806, 146] on div "Export a wallet's private key." at bounding box center [528, 147] width 657 height 18
click at [1264, 73] on span "Send" at bounding box center [1270, 77] width 35 height 22
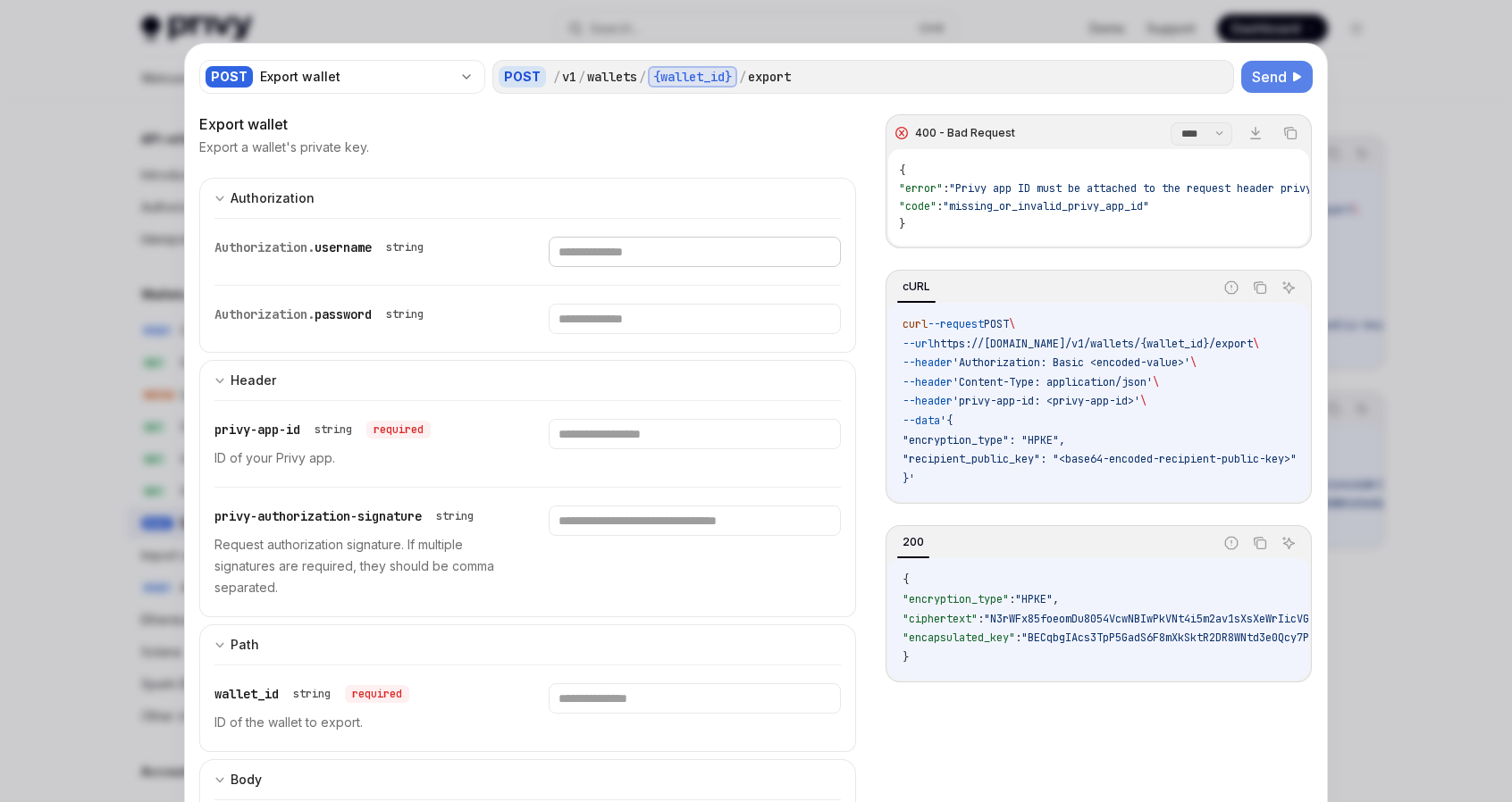
click at [627, 251] on input "text" at bounding box center [694, 252] width 291 height 30
click at [615, 425] on input "text" at bounding box center [694, 434] width 291 height 30
paste input "**********"
type input "**********"
click at [1266, 68] on span "Send" at bounding box center [1270, 77] width 35 height 22
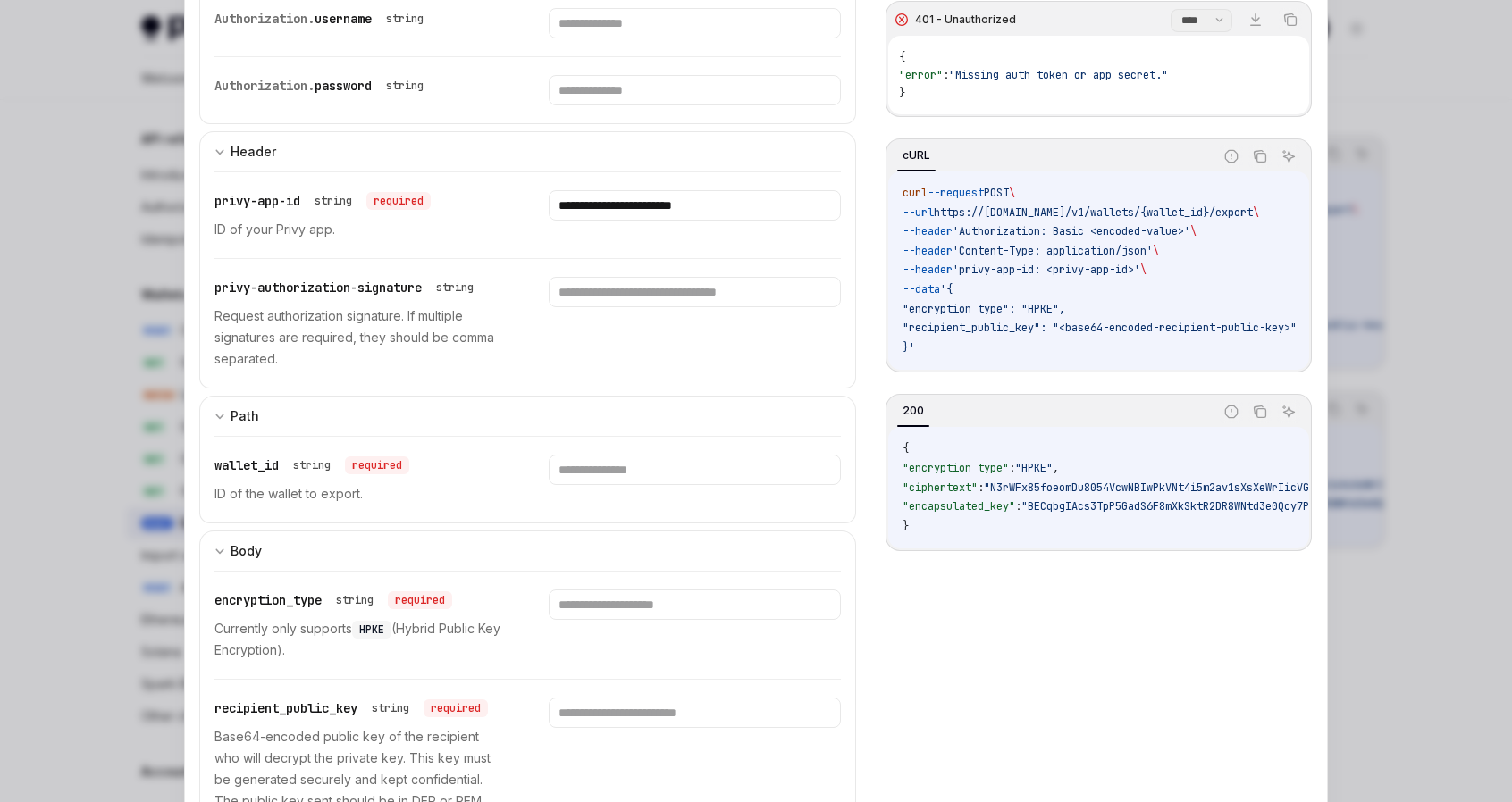
scroll to position [330, 0]
